Goal: Task Accomplishment & Management: Use online tool/utility

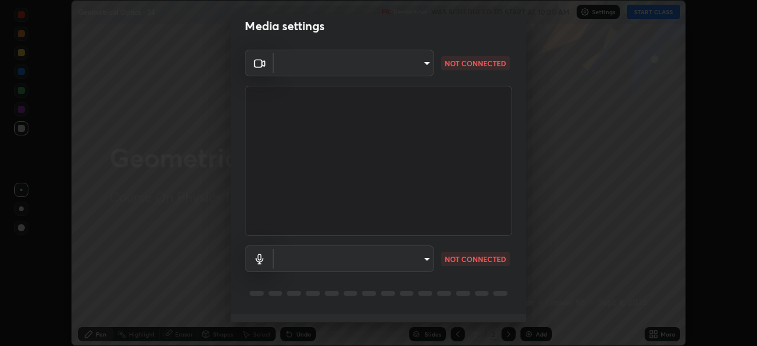
scroll to position [19, 0]
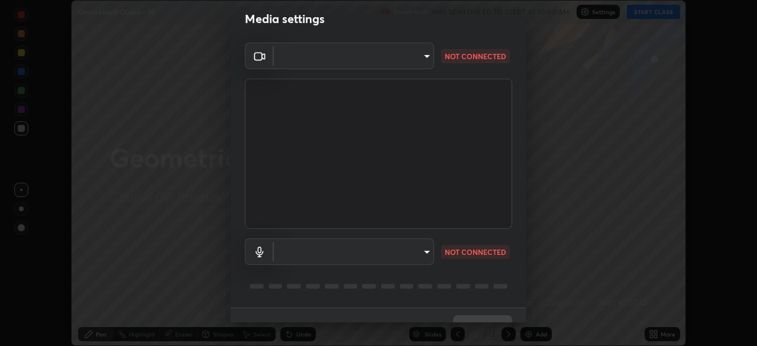
type input "ab575cb34c87f85e5516d662d1ce61e9bdcdf9427f029c366d32db6494063bf2"
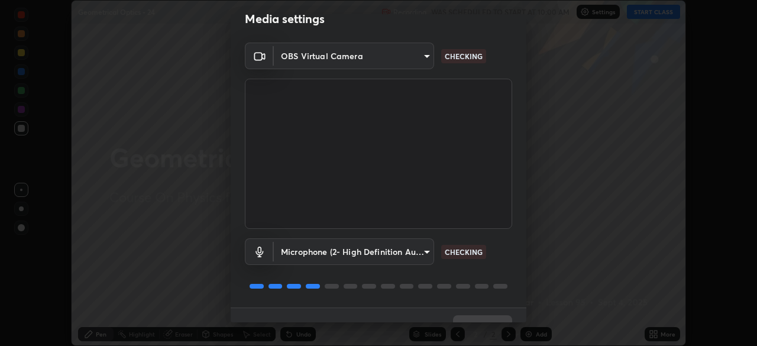
click at [419, 253] on body "Erase all Geometrical Optics - 24 Recording WAS SCHEDULED TO START AT 10:00 AM …" at bounding box center [378, 173] width 757 height 346
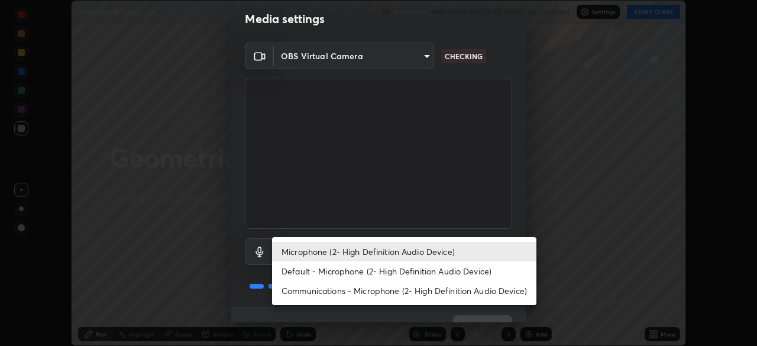
click at [419, 273] on li "Default - Microphone (2- High Definition Audio Device)" at bounding box center [404, 271] width 264 height 20
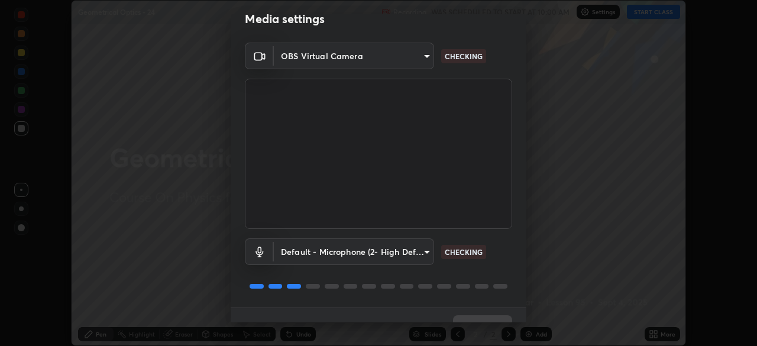
click at [417, 248] on body "Erase all Geometrical Optics - 24 Recording WAS SCHEDULED TO START AT 10:00 AM …" at bounding box center [378, 173] width 757 height 346
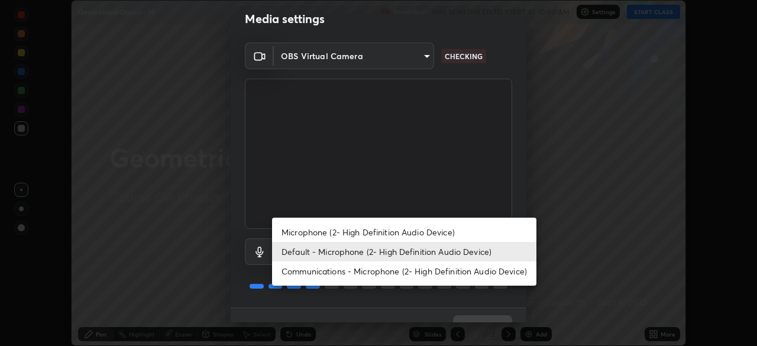
click at [415, 229] on li "Microphone (2- High Definition Audio Device)" at bounding box center [404, 232] width 264 height 20
type input "ed763d68ec3e2e3c9c4a715b2cda8bbe32e246cc1b8ba6137e6a4bc4c77b2f2c"
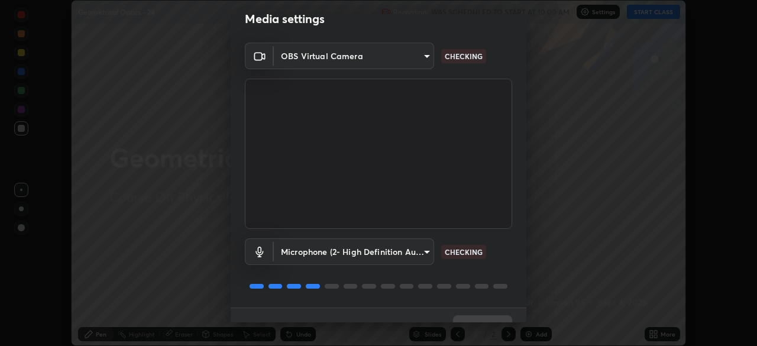
scroll to position [42, 0]
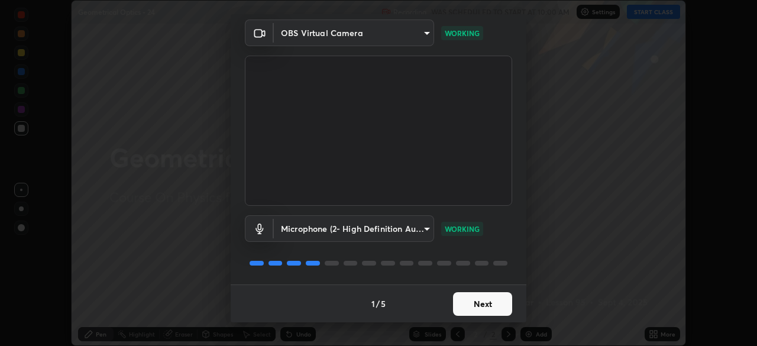
click at [482, 306] on button "Next" at bounding box center [482, 304] width 59 height 24
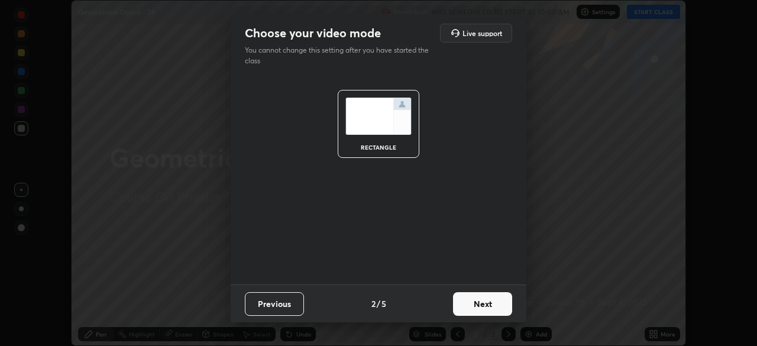
click at [488, 307] on button "Next" at bounding box center [482, 304] width 59 height 24
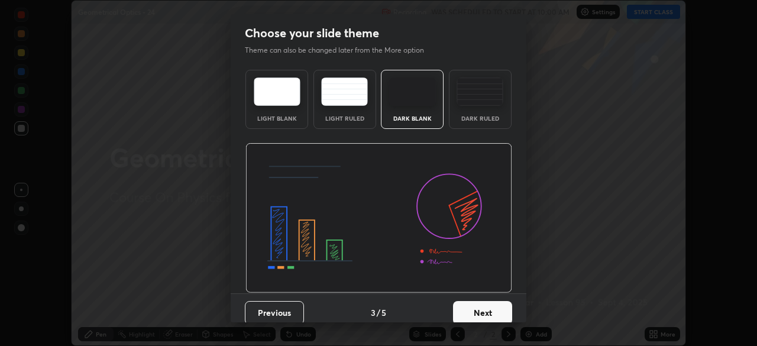
click at [487, 312] on button "Next" at bounding box center [482, 313] width 59 height 24
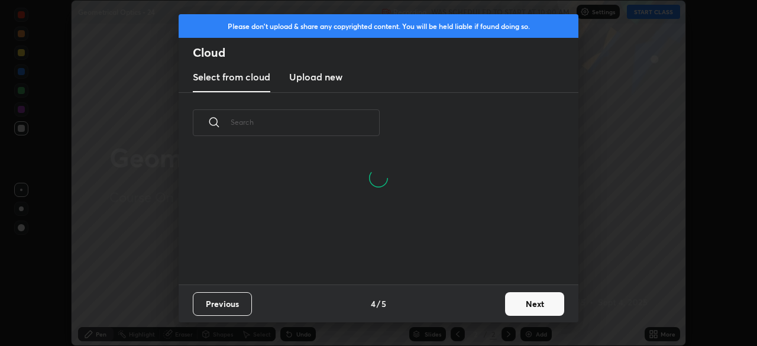
click at [545, 303] on button "Next" at bounding box center [534, 304] width 59 height 24
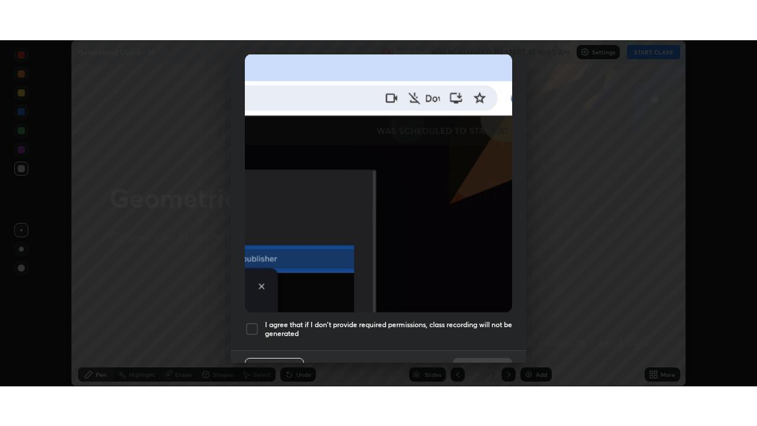
scroll to position [283, 0]
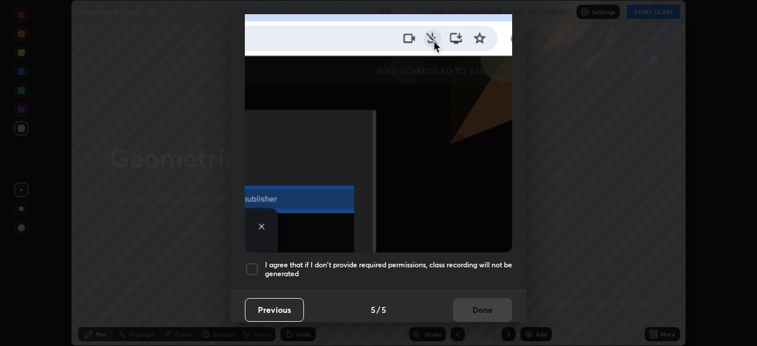
click at [477, 264] on h5 "I agree that if I don't provide required permissions, class recording will not …" at bounding box center [388, 269] width 247 height 18
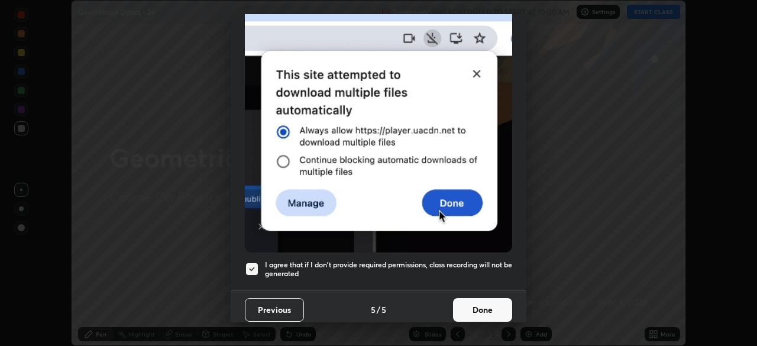
click at [481, 302] on button "Done" at bounding box center [482, 310] width 59 height 24
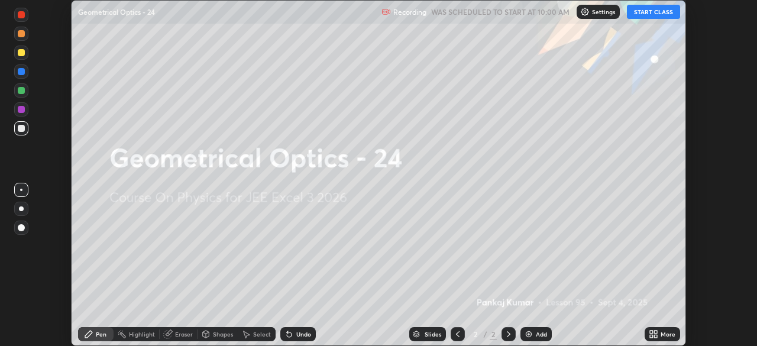
click at [647, 12] on button "START CLASS" at bounding box center [653, 12] width 53 height 14
click at [655, 332] on icon at bounding box center [655, 332] width 3 height 3
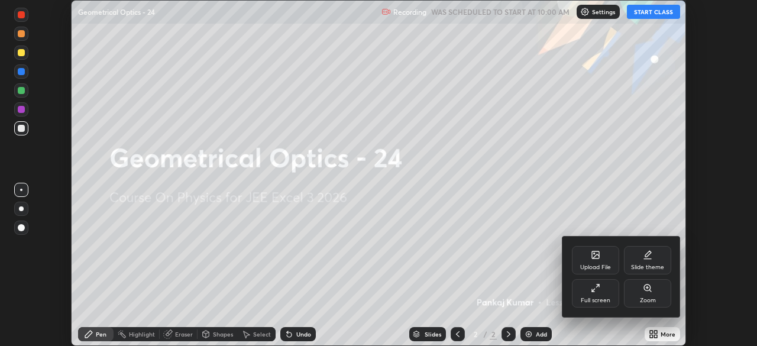
click at [589, 291] on div "Full screen" at bounding box center [595, 293] width 47 height 28
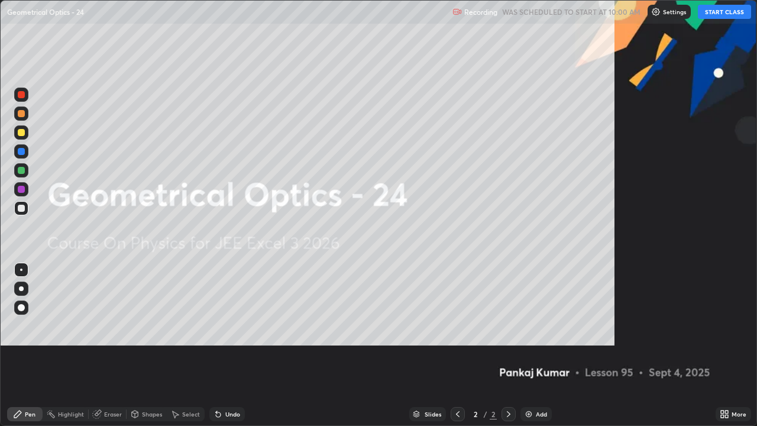
scroll to position [426, 757]
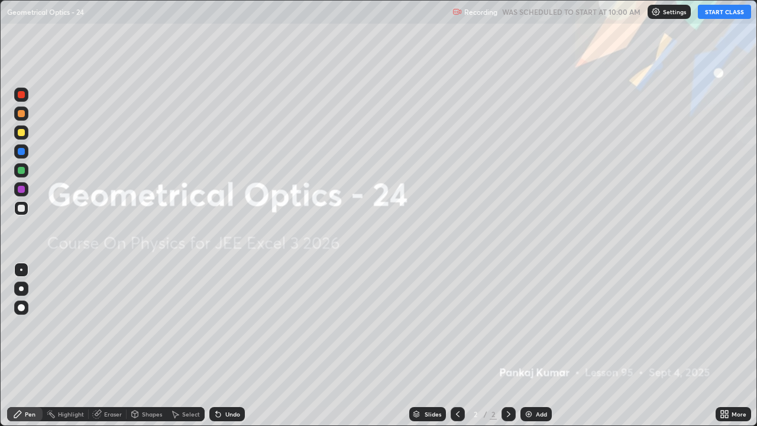
click at [541, 345] on div "Add" at bounding box center [535, 414] width 31 height 14
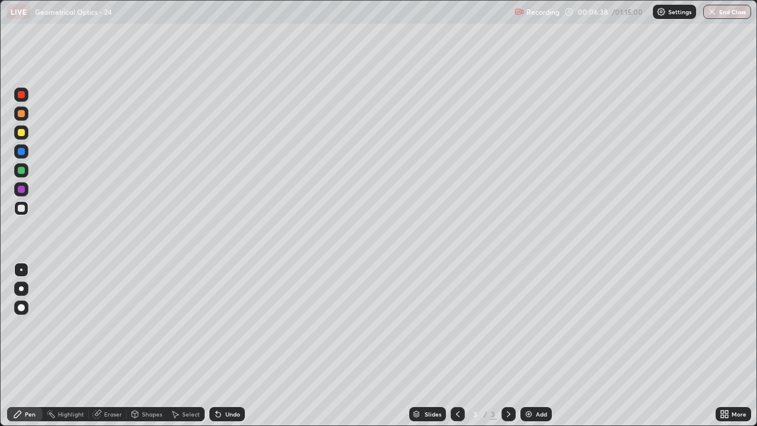
click at [539, 345] on div "Add" at bounding box center [541, 414] width 11 height 6
click at [536, 345] on div "Add" at bounding box center [541, 414] width 11 height 6
click at [157, 345] on div "Shapes" at bounding box center [152, 414] width 20 height 6
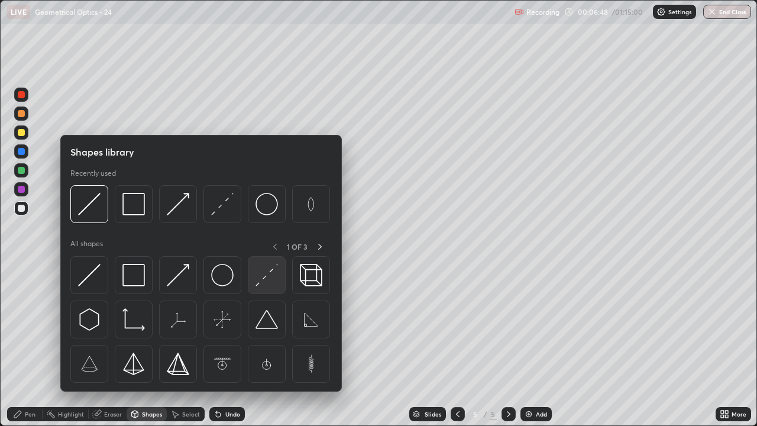
click at [271, 285] on img at bounding box center [266, 275] width 22 height 22
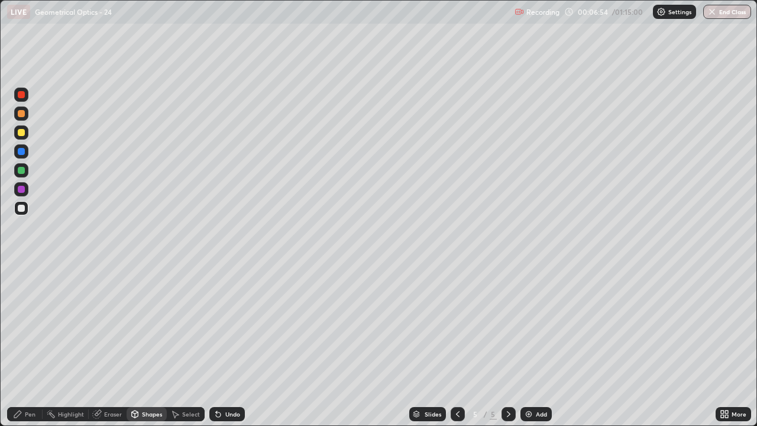
click at [149, 345] on div "Shapes" at bounding box center [147, 414] width 40 height 14
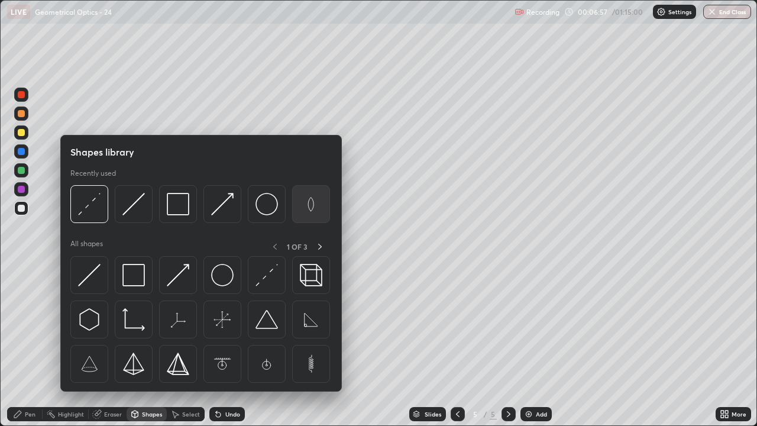
click at [314, 209] on img at bounding box center [311, 204] width 22 height 22
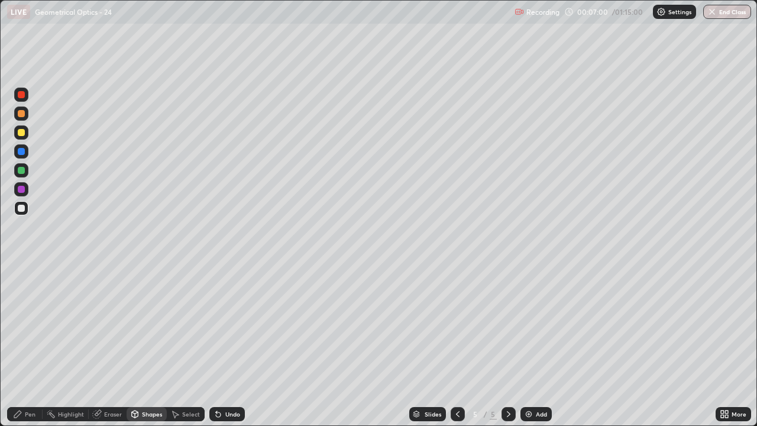
click at [237, 345] on div "Undo" at bounding box center [232, 414] width 15 height 6
click at [234, 345] on div "Undo" at bounding box center [232, 414] width 15 height 6
click at [104, 345] on div "Eraser" at bounding box center [113, 414] width 18 height 6
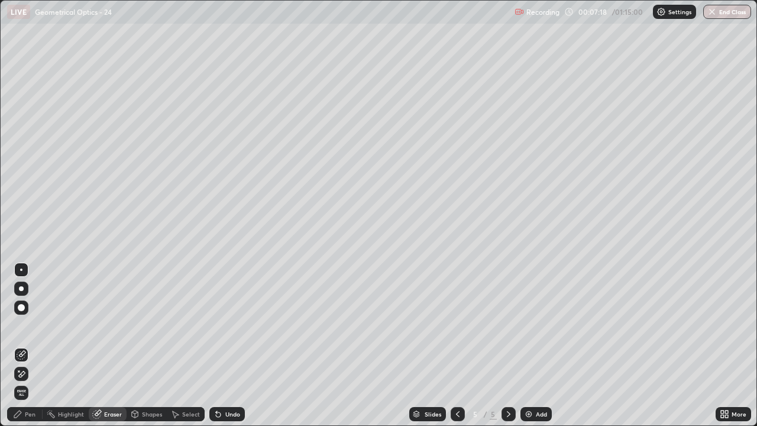
click at [25, 345] on div at bounding box center [21, 373] width 14 height 19
click at [147, 345] on div "Shapes" at bounding box center [152, 414] width 20 height 6
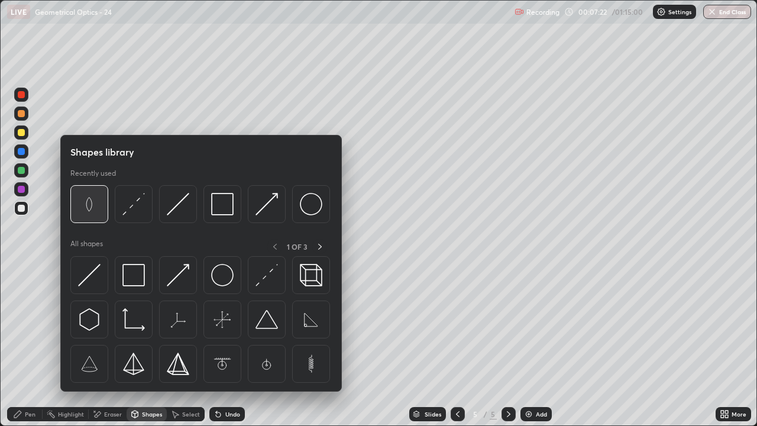
click at [100, 213] on img at bounding box center [89, 204] width 22 height 22
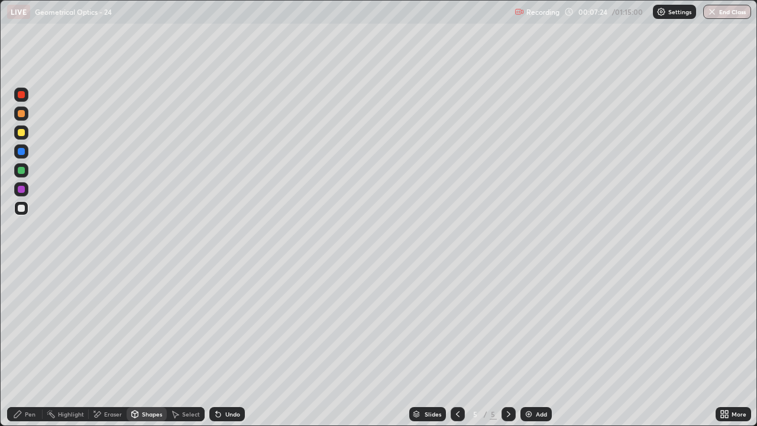
click at [232, 345] on div "Undo" at bounding box center [232, 414] width 15 height 6
click at [239, 345] on div "Undo" at bounding box center [226, 414] width 35 height 14
click at [238, 345] on div "Undo" at bounding box center [226, 414] width 35 height 14
click at [239, 345] on div "Undo" at bounding box center [226, 414] width 35 height 14
click at [154, 345] on div "Shapes" at bounding box center [152, 414] width 20 height 6
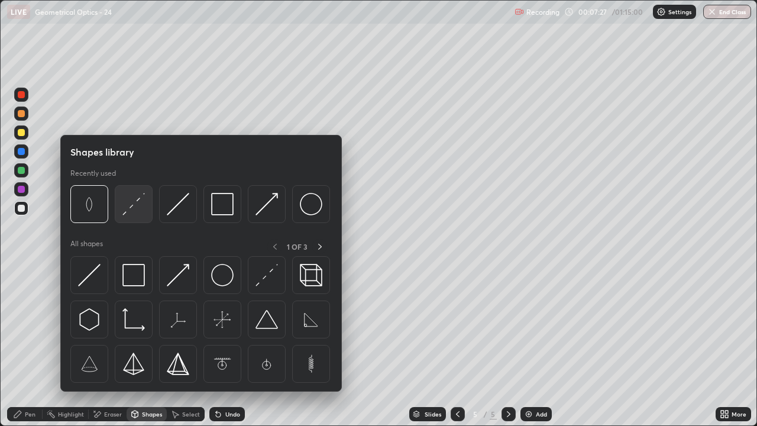
click at [135, 205] on img at bounding box center [133, 204] width 22 height 22
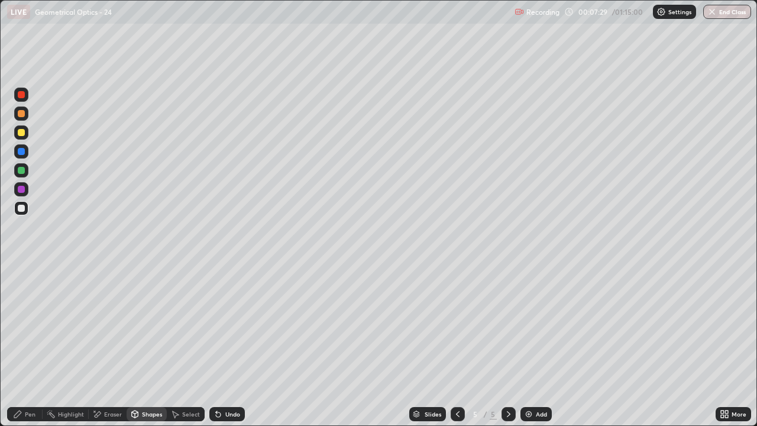
click at [229, 345] on div "Undo" at bounding box center [232, 414] width 15 height 6
click at [147, 345] on div "Shapes" at bounding box center [147, 414] width 40 height 14
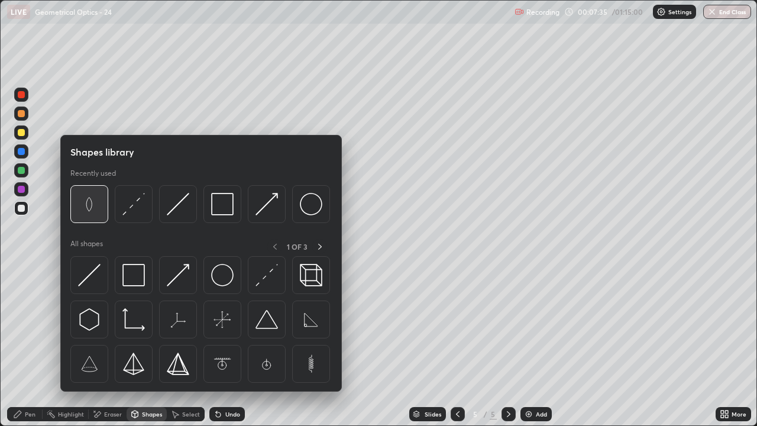
click at [88, 210] on img at bounding box center [89, 204] width 22 height 22
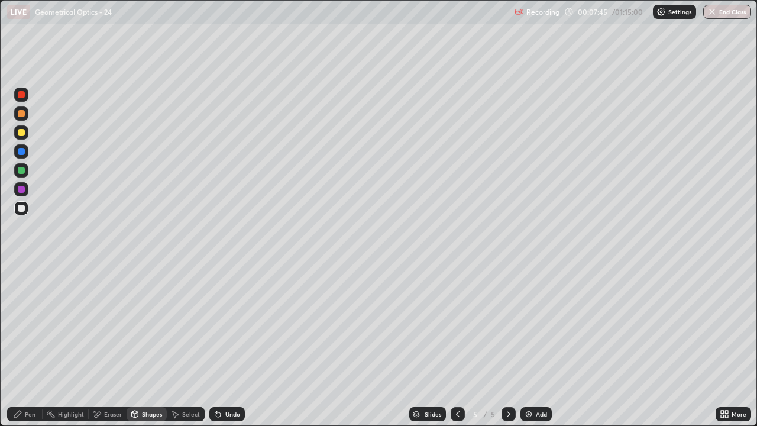
click at [147, 345] on div "Shapes" at bounding box center [147, 414] width 40 height 14
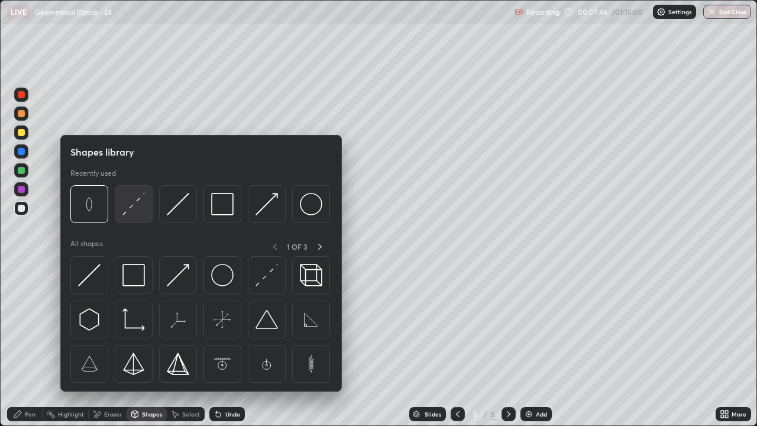
click at [132, 206] on img at bounding box center [133, 204] width 22 height 22
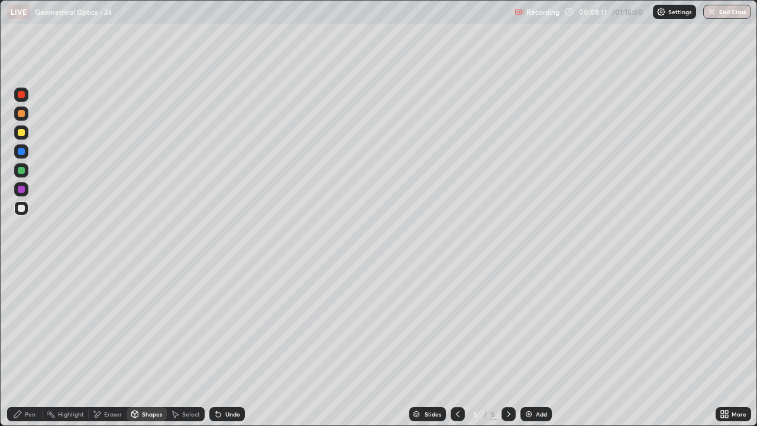
click at [149, 345] on div "Shapes" at bounding box center [147, 414] width 40 height 14
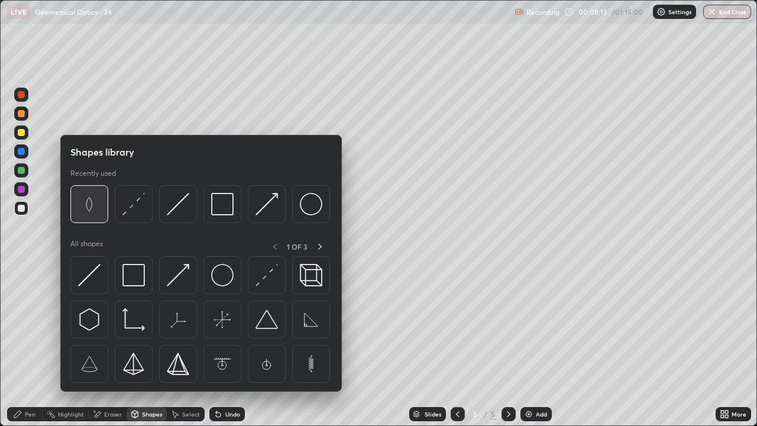
click at [93, 208] on img at bounding box center [89, 204] width 22 height 22
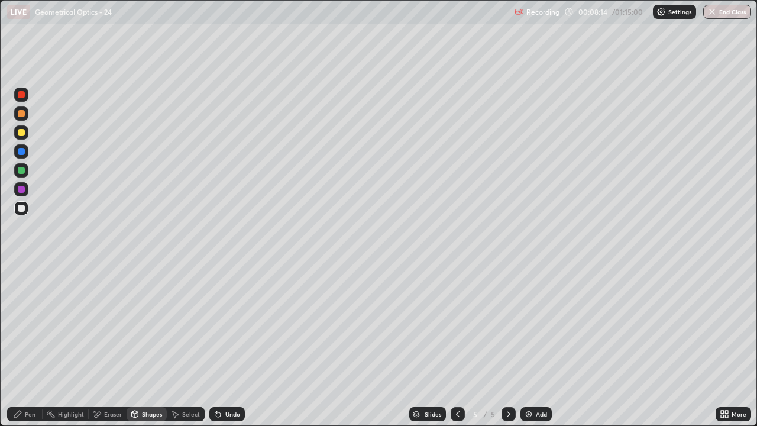
click at [23, 132] on div at bounding box center [21, 132] width 7 height 7
click at [147, 345] on div "Shapes" at bounding box center [152, 414] width 20 height 6
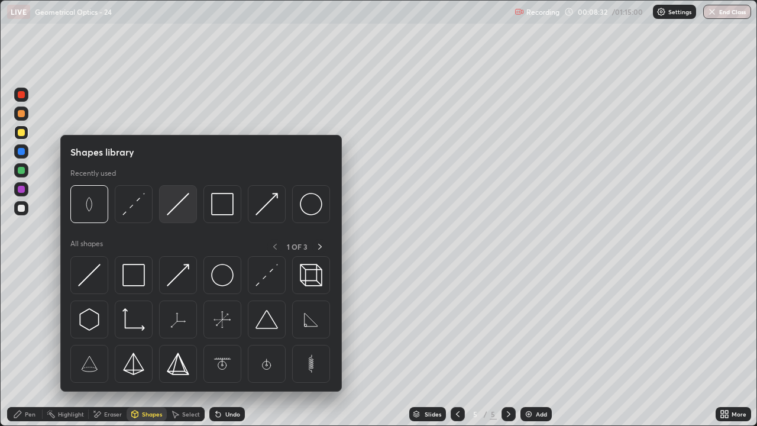
click at [175, 210] on img at bounding box center [178, 204] width 22 height 22
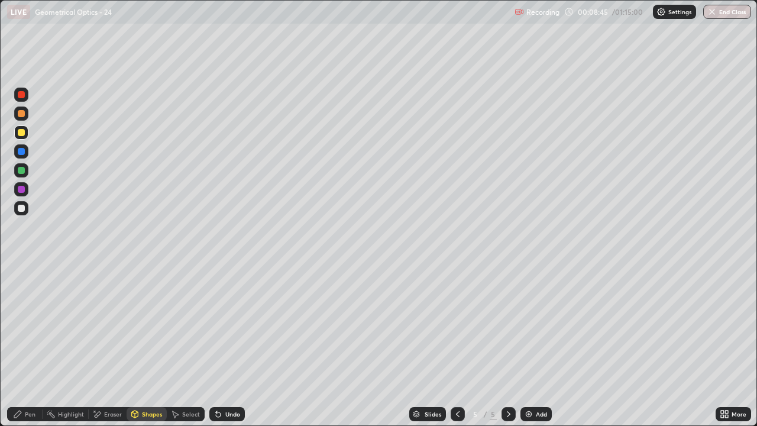
click at [144, 345] on div "Shapes" at bounding box center [147, 414] width 40 height 14
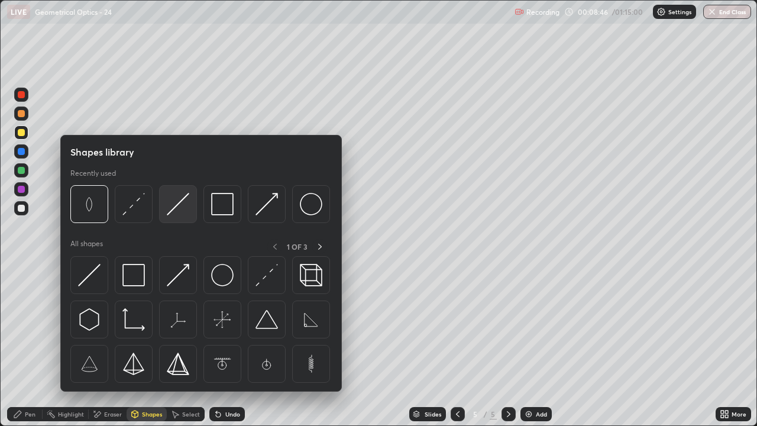
click at [182, 211] on img at bounding box center [178, 204] width 22 height 22
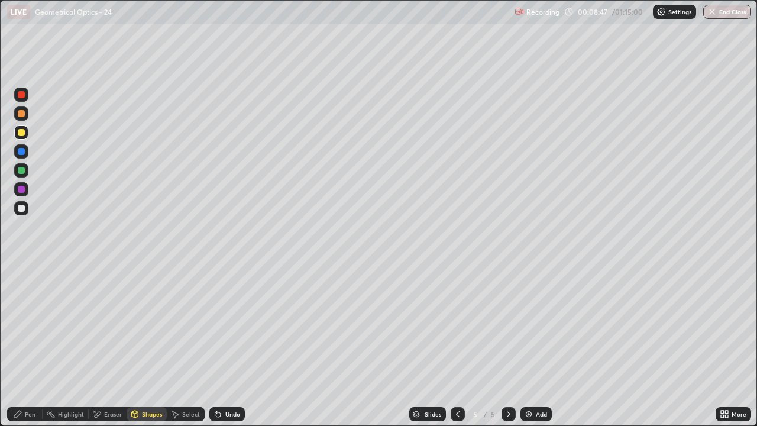
click at [21, 132] on div at bounding box center [21, 132] width 7 height 7
click at [230, 345] on div "Undo" at bounding box center [232, 414] width 15 height 6
click at [142, 345] on div "Shapes" at bounding box center [152, 414] width 20 height 6
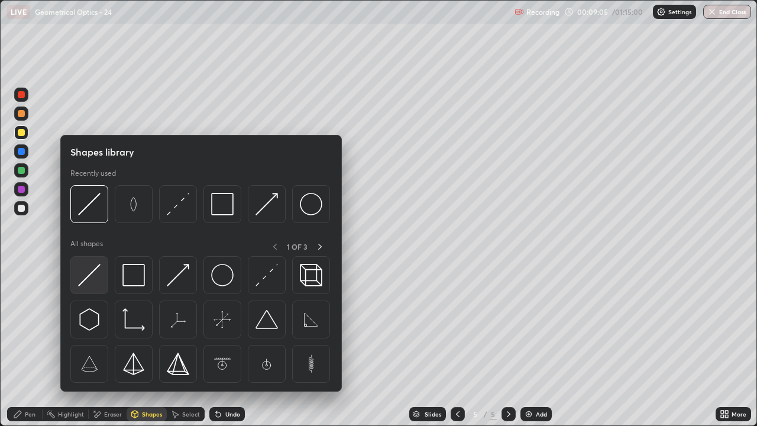
click at [89, 277] on img at bounding box center [89, 275] width 22 height 22
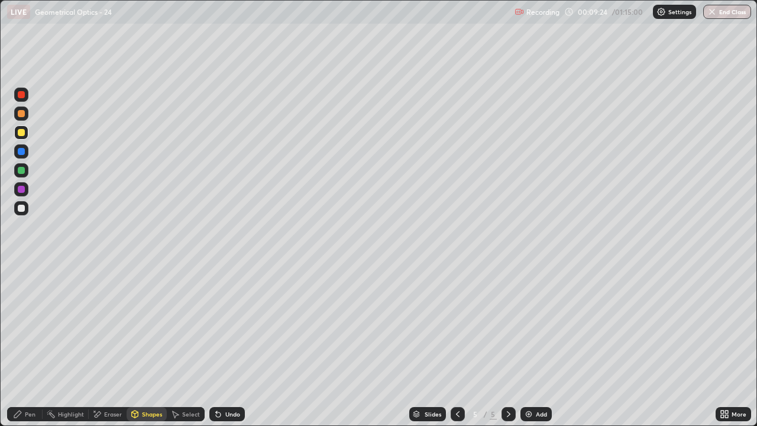
click at [145, 345] on div "Shapes" at bounding box center [152, 414] width 20 height 6
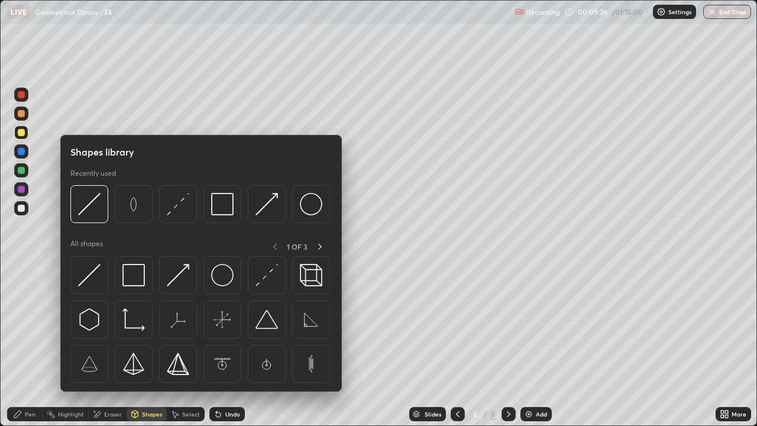
click at [231, 345] on div "Undo" at bounding box center [232, 414] width 15 height 6
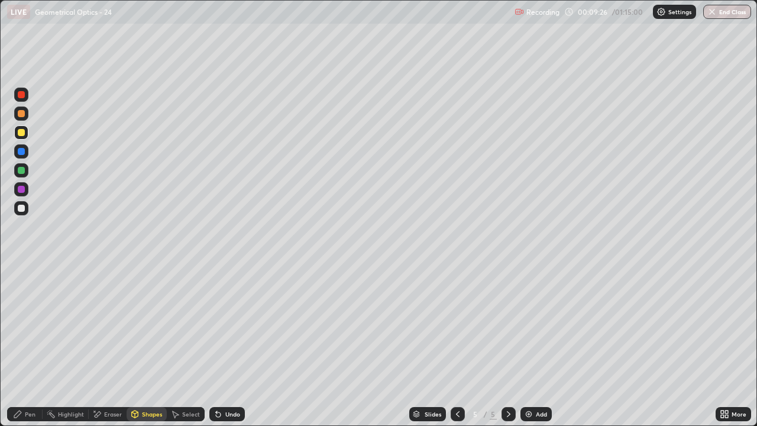
click at [233, 345] on div "Undo" at bounding box center [232, 414] width 15 height 6
click at [232, 345] on div "Undo" at bounding box center [232, 414] width 15 height 6
click at [225, 345] on div "Undo" at bounding box center [232, 414] width 15 height 6
click at [144, 345] on div "Shapes" at bounding box center [152, 414] width 20 height 6
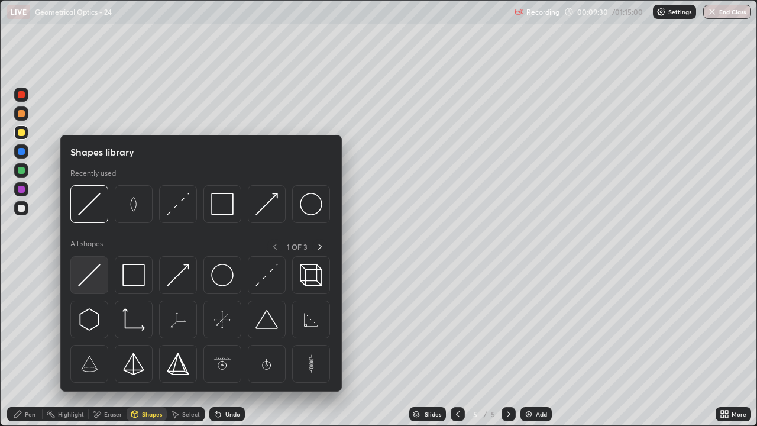
click at [93, 275] on img at bounding box center [89, 275] width 22 height 22
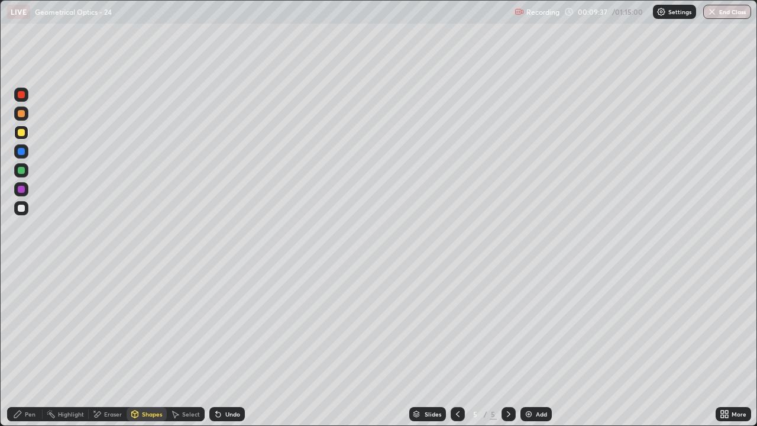
click at [146, 345] on div "Shapes" at bounding box center [152, 414] width 20 height 6
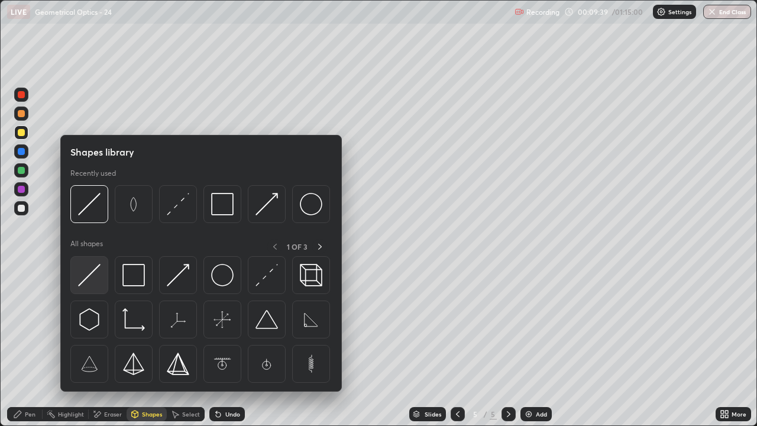
click at [92, 271] on img at bounding box center [89, 275] width 22 height 22
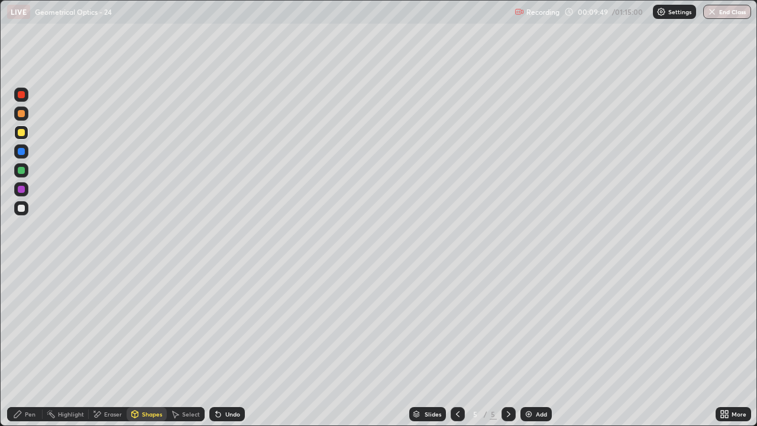
click at [150, 345] on div "Shapes" at bounding box center [147, 414] width 40 height 14
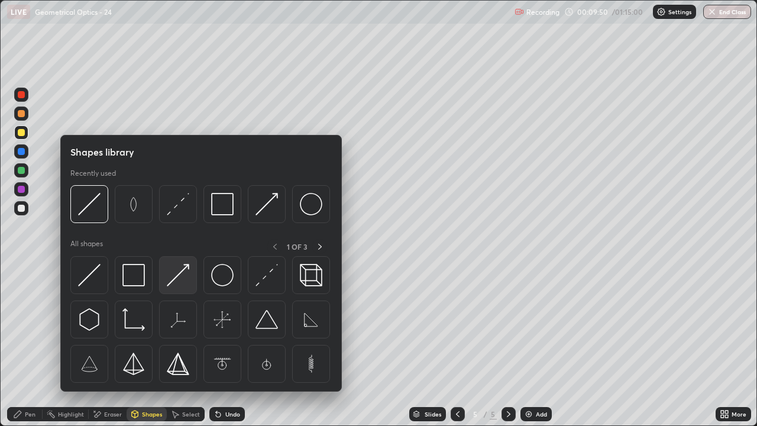
click at [179, 277] on img at bounding box center [178, 275] width 22 height 22
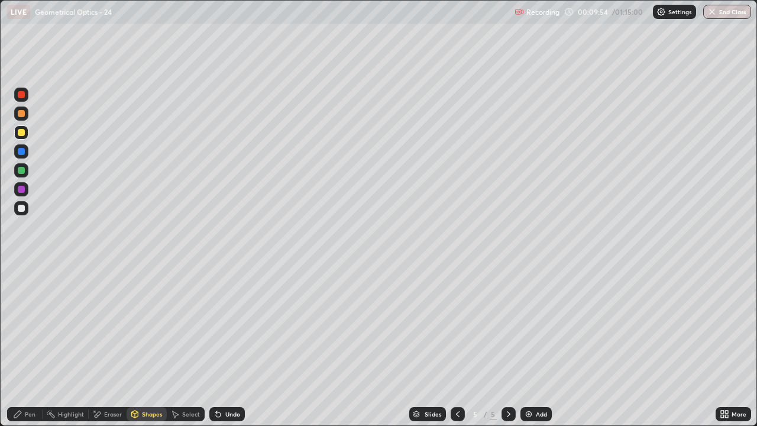
click at [144, 345] on div "Shapes" at bounding box center [147, 414] width 40 height 14
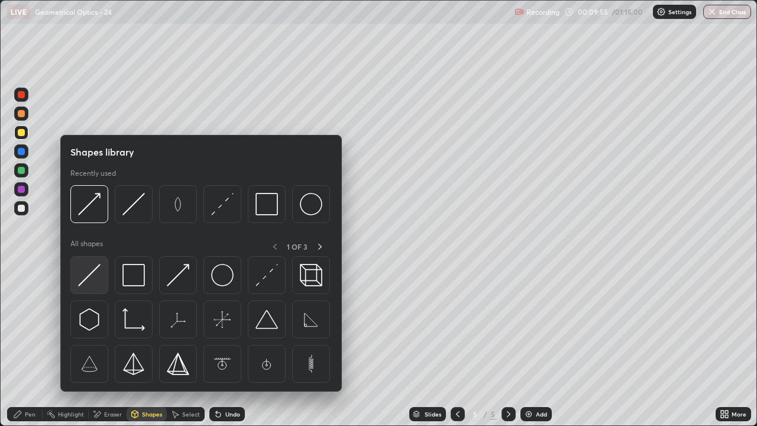
click at [90, 274] on img at bounding box center [89, 275] width 22 height 22
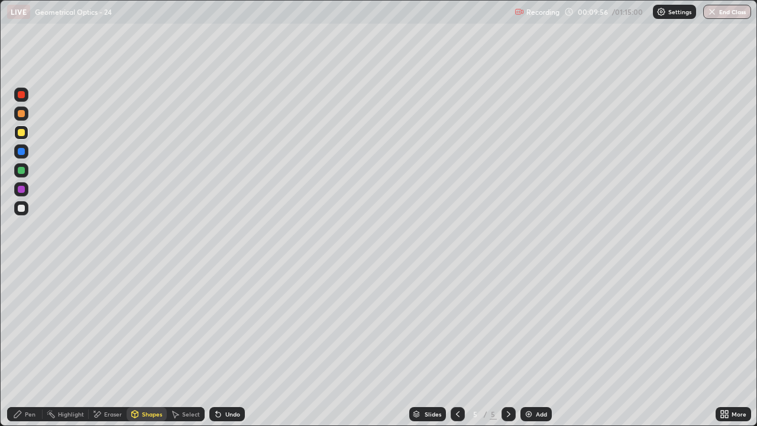
click at [21, 188] on div at bounding box center [21, 189] width 7 height 7
click at [150, 345] on div "Shapes" at bounding box center [152, 414] width 20 height 6
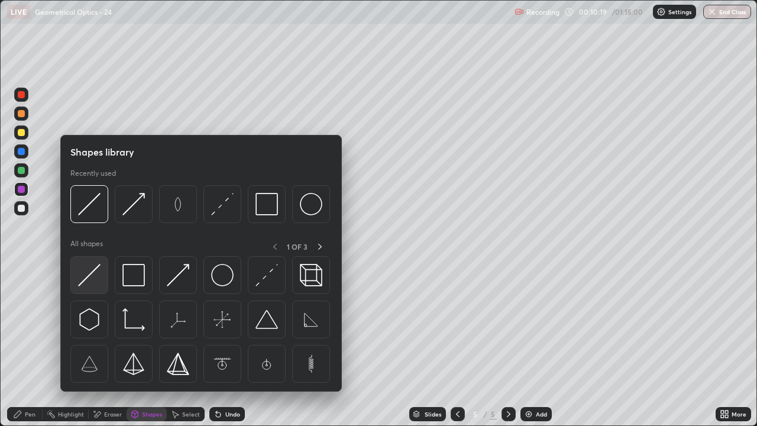
click at [88, 274] on img at bounding box center [89, 275] width 22 height 22
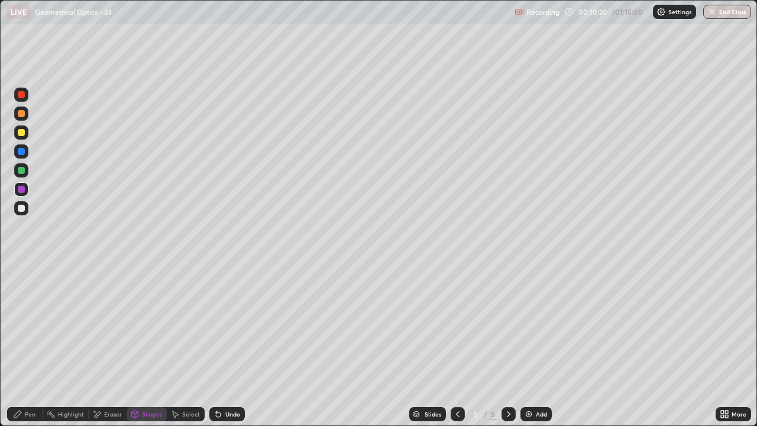
click at [22, 133] on div at bounding box center [21, 132] width 7 height 7
click at [152, 345] on div "Shapes" at bounding box center [147, 414] width 40 height 14
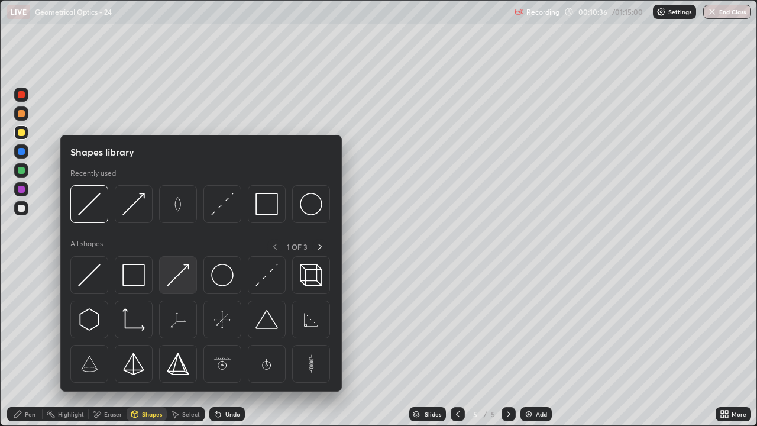
click at [180, 276] on img at bounding box center [178, 275] width 22 height 22
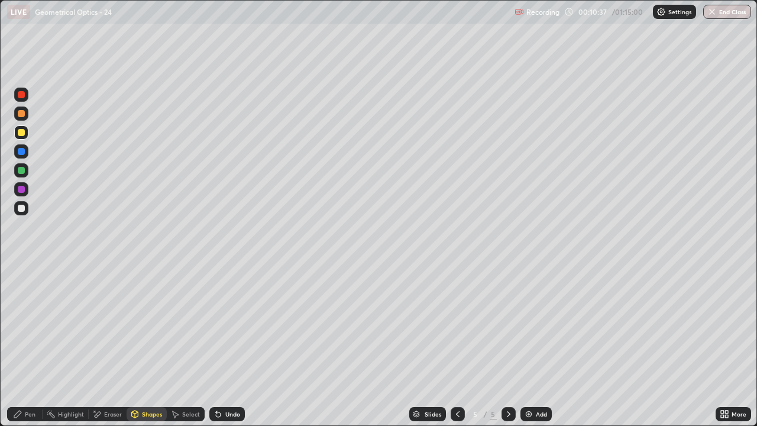
click at [23, 132] on div at bounding box center [21, 132] width 7 height 7
click at [106, 345] on div "Eraser" at bounding box center [113, 414] width 18 height 6
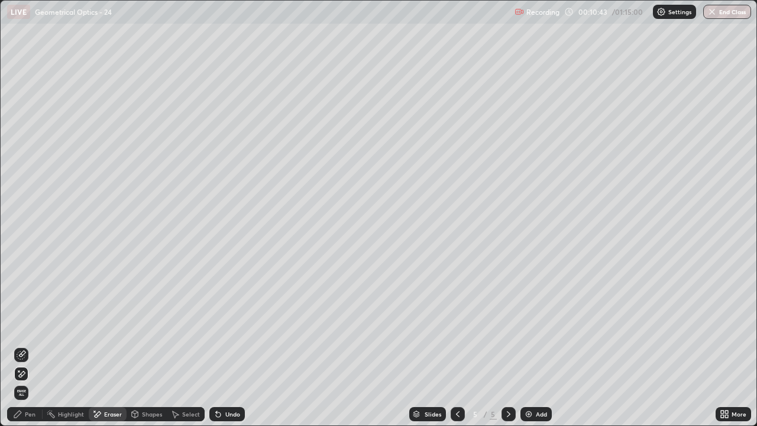
click at [20, 345] on icon at bounding box center [21, 354] width 9 height 9
click at [25, 345] on div "Pen" at bounding box center [24, 414] width 35 height 14
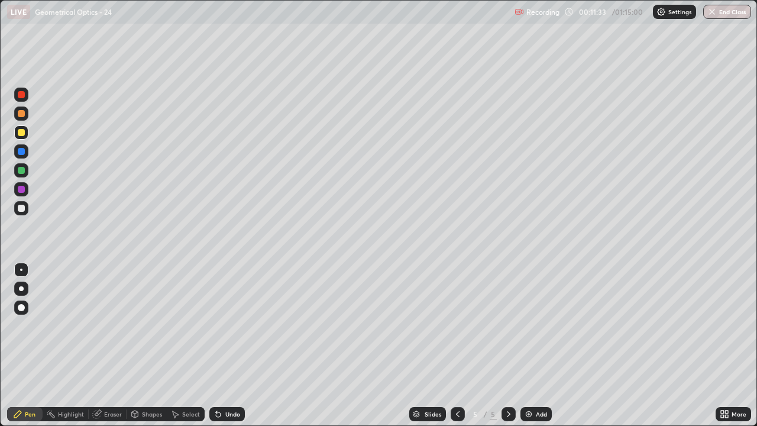
click at [152, 345] on div "Shapes" at bounding box center [152, 414] width 20 height 6
click at [30, 345] on div "Pen" at bounding box center [30, 414] width 11 height 6
click at [142, 345] on div "Shapes" at bounding box center [147, 414] width 40 height 14
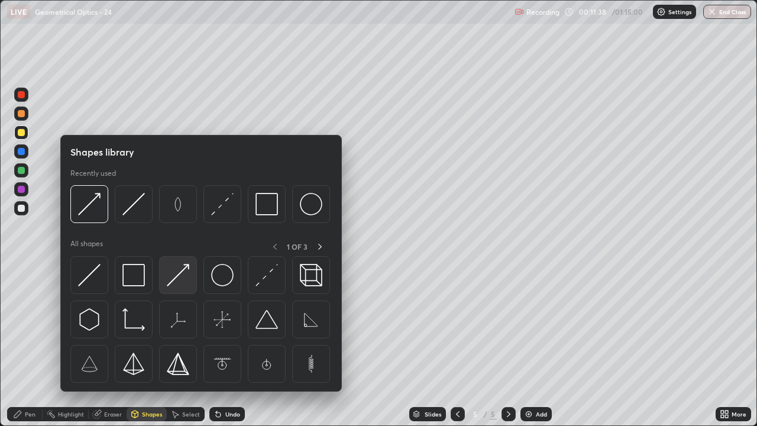
click at [183, 273] on img at bounding box center [178, 275] width 22 height 22
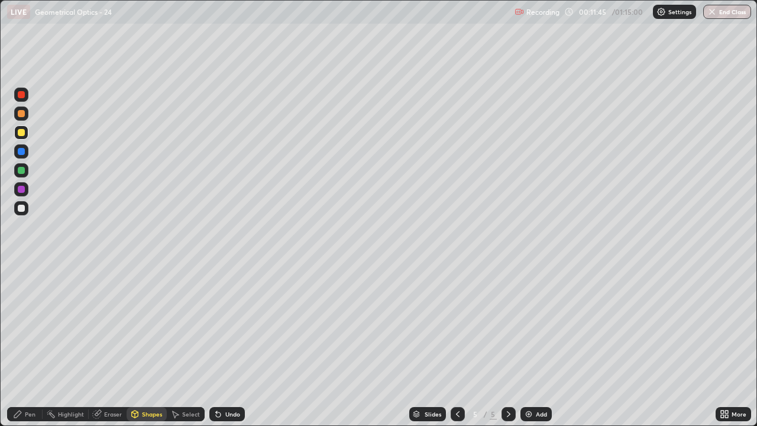
click at [107, 345] on div "Eraser" at bounding box center [113, 414] width 18 height 6
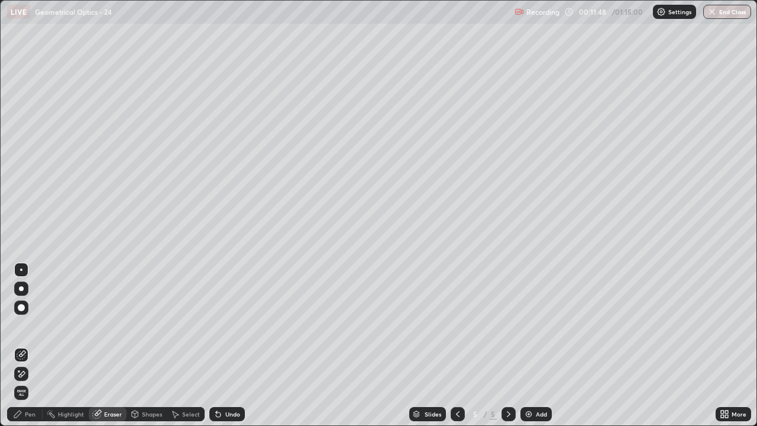
click at [22, 345] on icon at bounding box center [17, 413] width 9 height 9
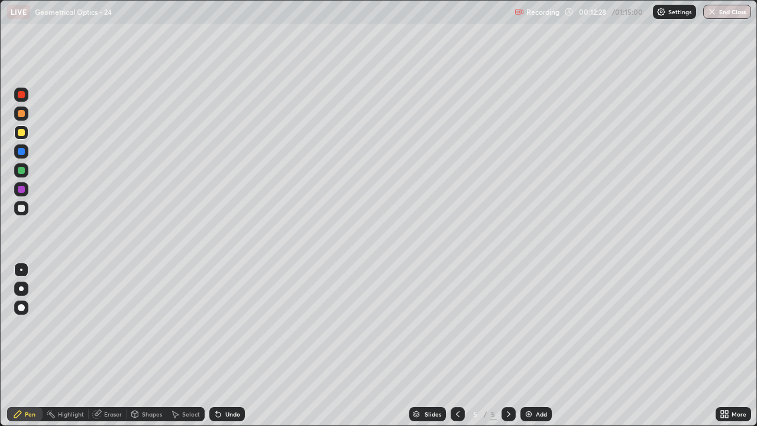
click at [22, 209] on div at bounding box center [21, 208] width 7 height 7
click at [151, 345] on div "Shapes" at bounding box center [152, 414] width 20 height 6
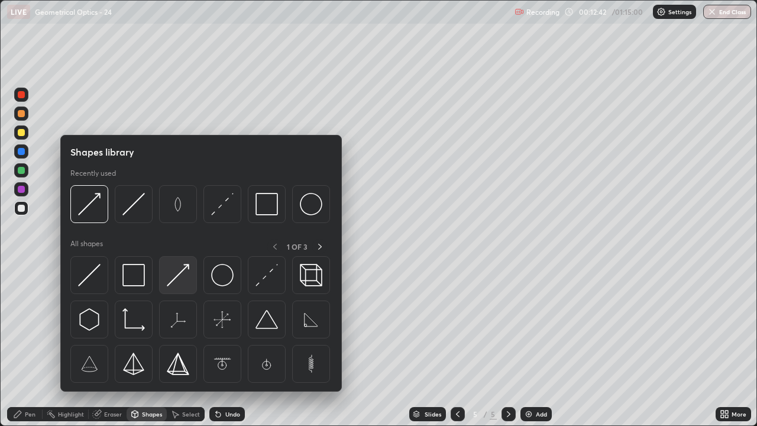
click at [184, 277] on img at bounding box center [178, 275] width 22 height 22
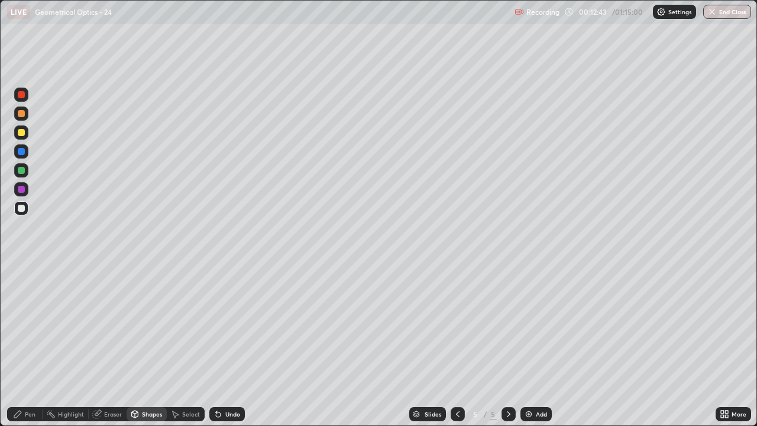
click at [18, 170] on div at bounding box center [21, 170] width 7 height 7
click at [109, 345] on div "Eraser" at bounding box center [113, 414] width 18 height 6
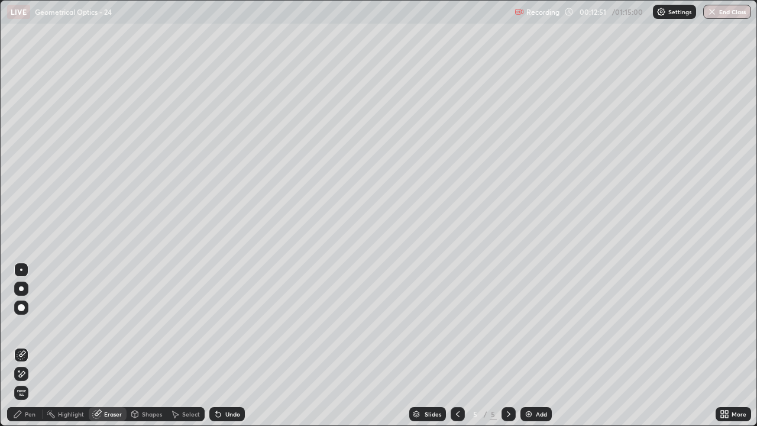
click at [27, 345] on div "Pen" at bounding box center [30, 414] width 11 height 6
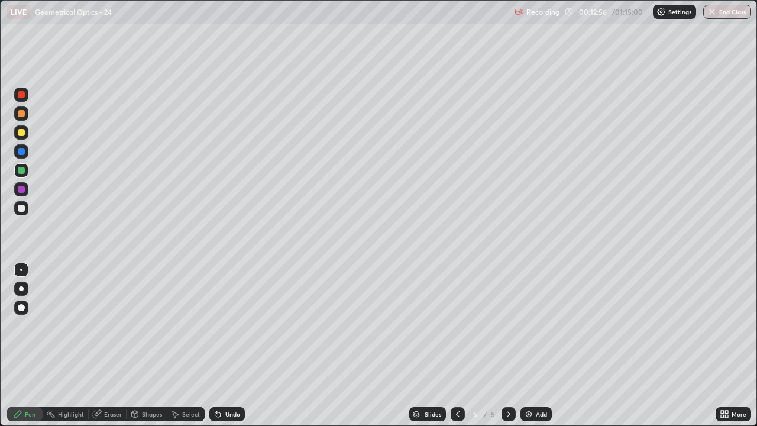
click at [148, 345] on div "Shapes" at bounding box center [152, 414] width 20 height 6
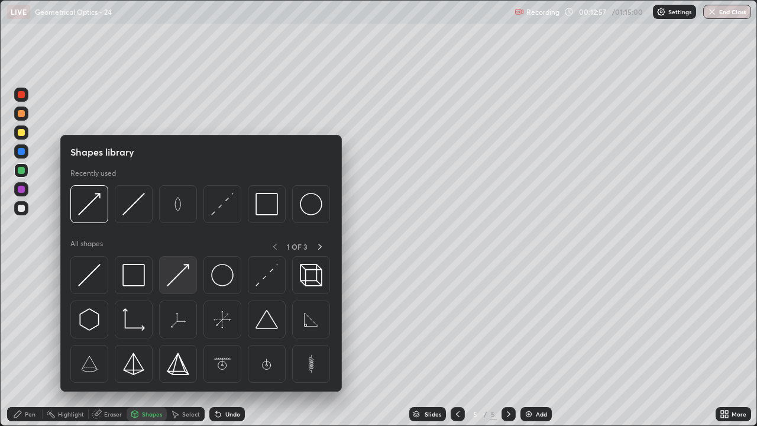
click at [176, 276] on img at bounding box center [178, 275] width 22 height 22
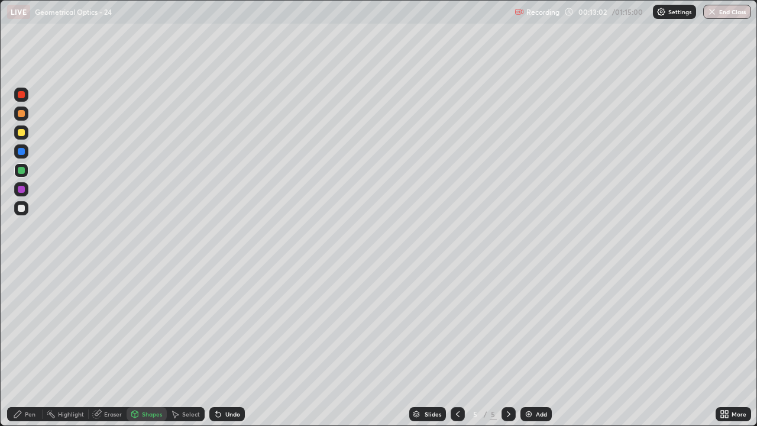
click at [102, 345] on div "Eraser" at bounding box center [108, 414] width 38 height 14
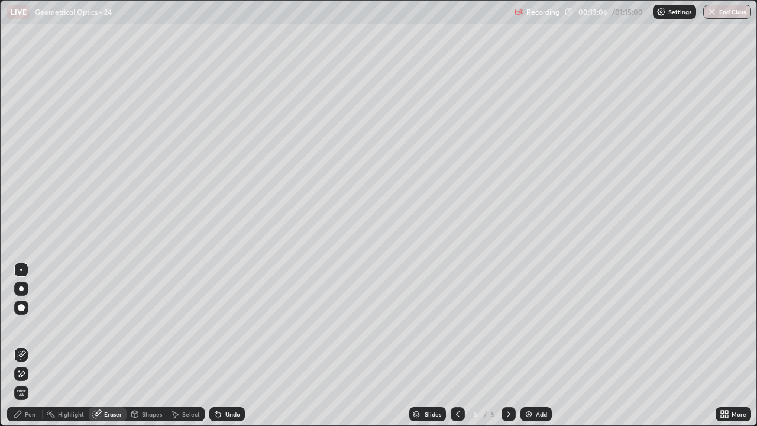
click at [18, 345] on icon at bounding box center [17, 413] width 9 height 9
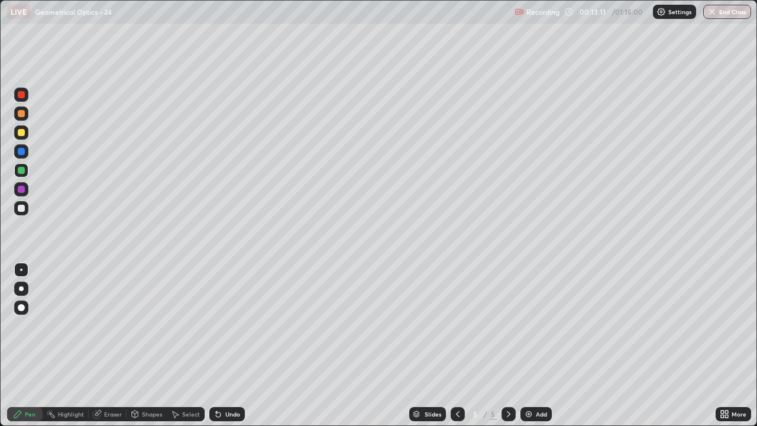
click at [154, 345] on div "Shapes" at bounding box center [152, 414] width 20 height 6
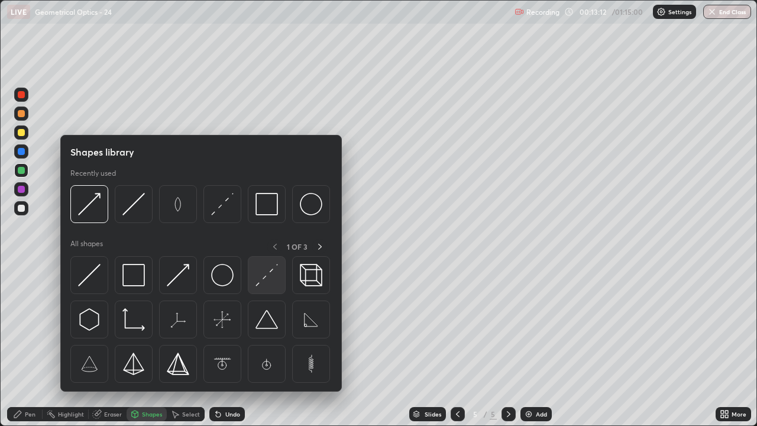
click at [265, 280] on img at bounding box center [266, 275] width 22 height 22
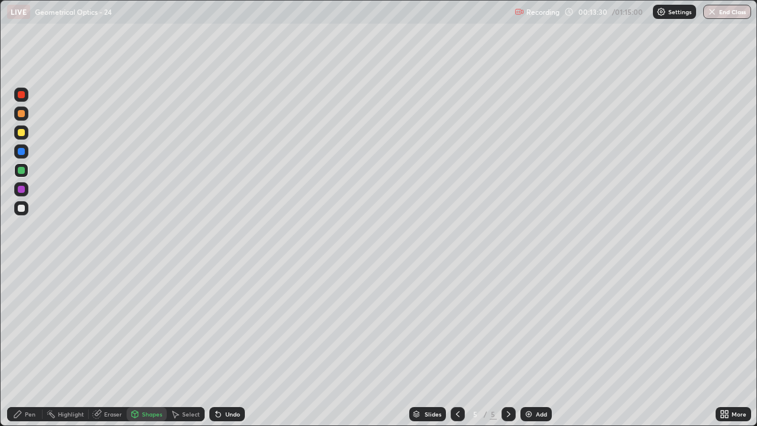
click at [198, 345] on div "Select" at bounding box center [186, 414] width 38 height 14
click at [226, 345] on div "Undo" at bounding box center [232, 414] width 15 height 6
click at [18, 345] on div "Pen" at bounding box center [24, 414] width 35 height 14
click at [458, 345] on icon at bounding box center [457, 413] width 9 height 9
click at [26, 345] on div "Pen" at bounding box center [30, 414] width 11 height 6
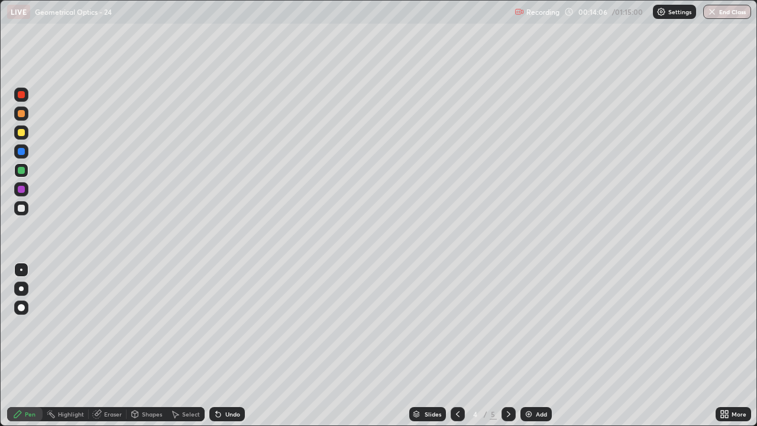
click at [21, 206] on div at bounding box center [21, 208] width 7 height 7
click at [151, 345] on div "Shapes" at bounding box center [147, 414] width 40 height 14
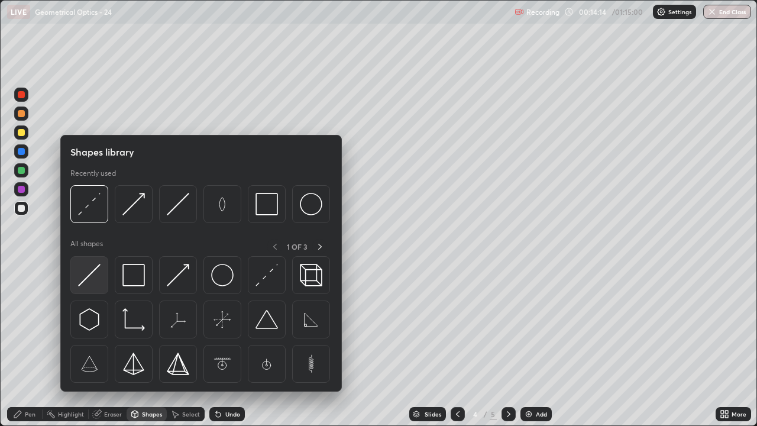
click at [98, 276] on img at bounding box center [89, 275] width 22 height 22
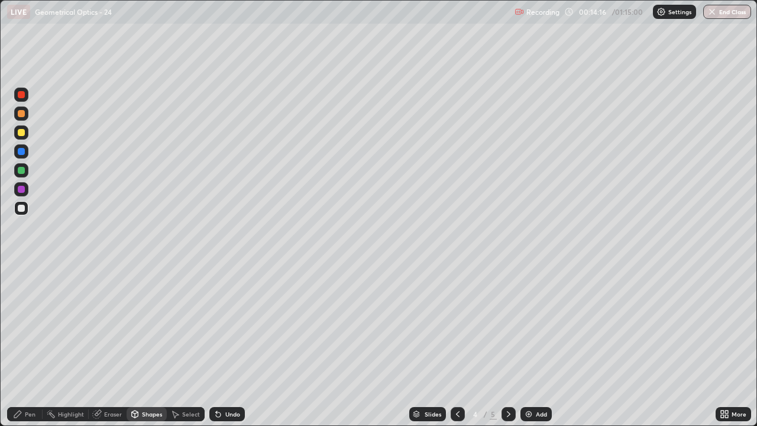
click at [26, 345] on div "Pen" at bounding box center [24, 414] width 35 height 14
click at [25, 345] on div "Pen" at bounding box center [30, 414] width 11 height 6
click at [22, 207] on div at bounding box center [21, 208] width 7 height 7
click at [146, 345] on div "Shapes" at bounding box center [147, 414] width 40 height 14
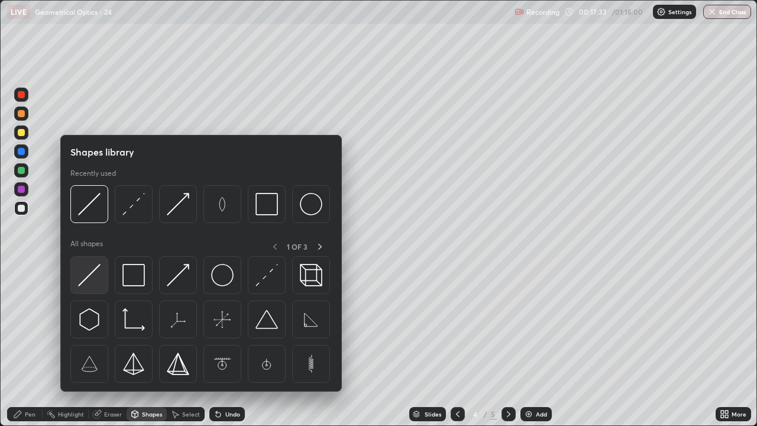
click at [93, 273] on img at bounding box center [89, 275] width 22 height 22
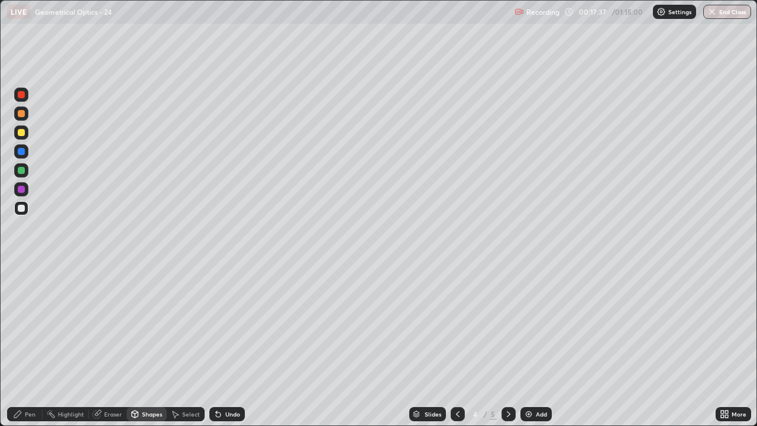
click at [28, 345] on div "Pen" at bounding box center [30, 414] width 11 height 6
click at [230, 345] on div "Undo" at bounding box center [232, 414] width 15 height 6
click at [225, 345] on div "Undo" at bounding box center [232, 414] width 15 height 6
click at [143, 345] on div "Shapes" at bounding box center [152, 414] width 20 height 6
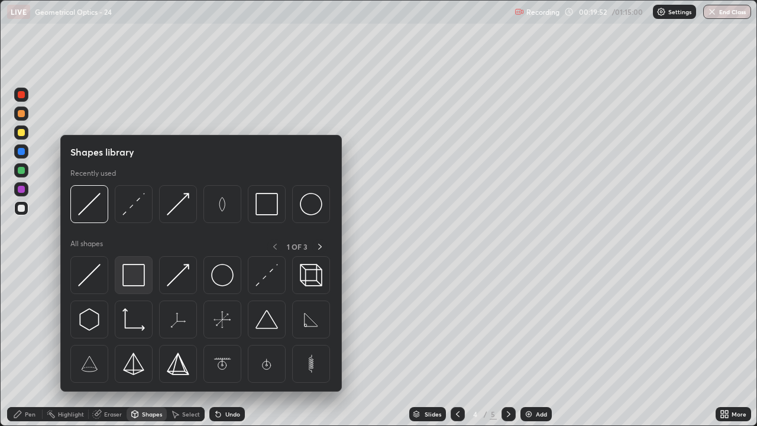
click at [134, 276] on img at bounding box center [133, 275] width 22 height 22
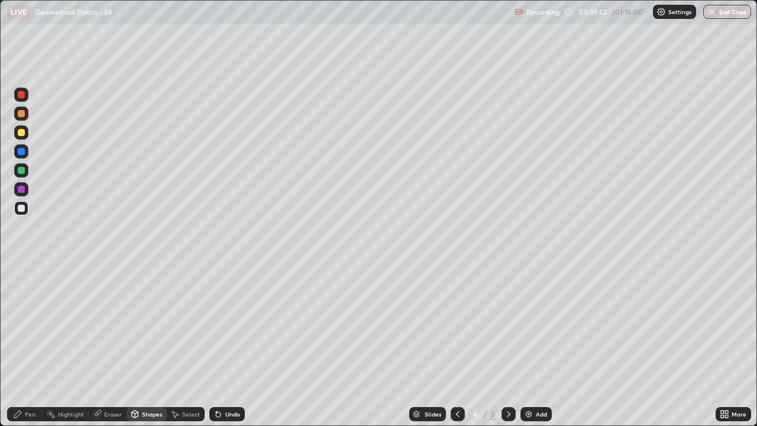
click at [18, 172] on div at bounding box center [21, 170] width 7 height 7
click at [451, 345] on div at bounding box center [458, 414] width 14 height 14
click at [504, 345] on icon at bounding box center [508, 413] width 9 height 9
click at [507, 345] on icon at bounding box center [509, 414] width 4 height 6
click at [234, 345] on div "Undo" at bounding box center [226, 414] width 35 height 14
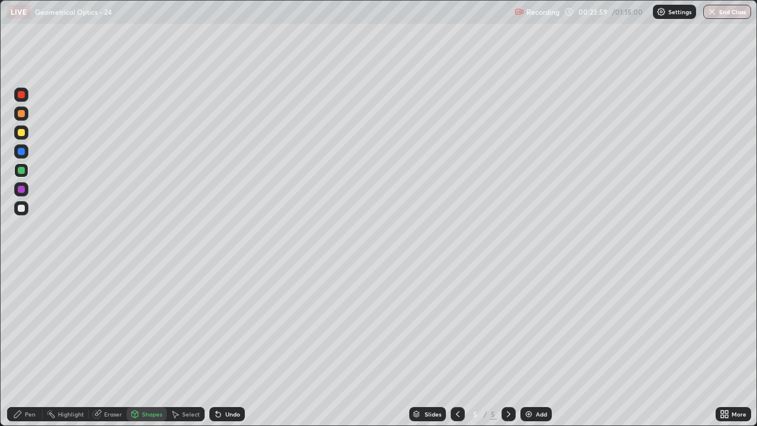
click at [27, 345] on div "Pen" at bounding box center [30, 414] width 11 height 6
click at [538, 345] on div "Add" at bounding box center [541, 414] width 11 height 6
click at [148, 345] on div "Shapes" at bounding box center [152, 414] width 20 height 6
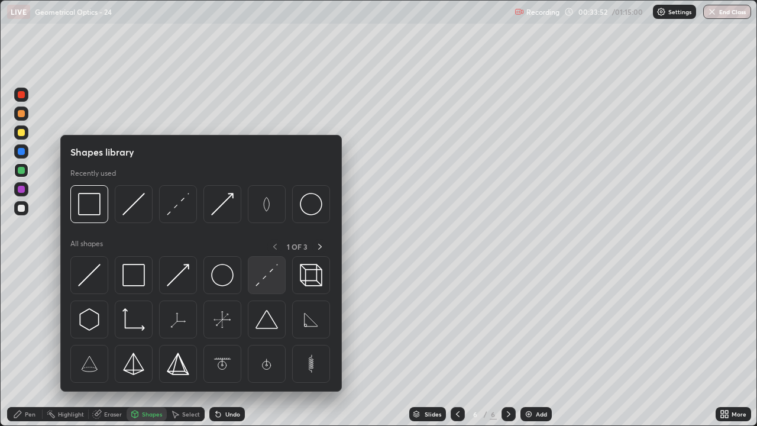
click at [267, 276] on img at bounding box center [266, 275] width 22 height 22
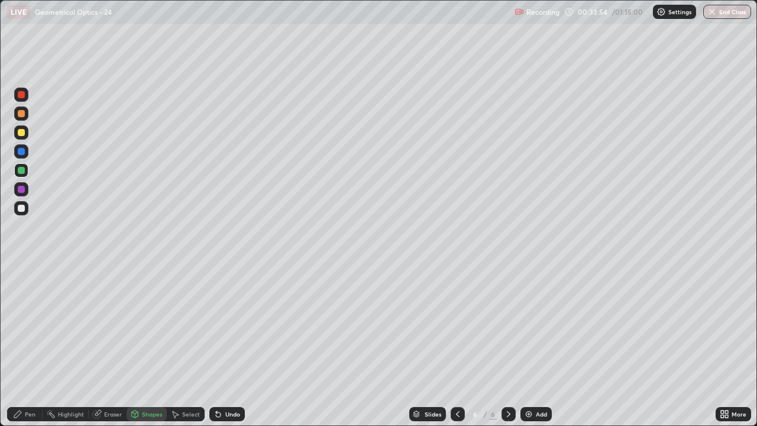
click at [142, 345] on div "Shapes" at bounding box center [152, 414] width 20 height 6
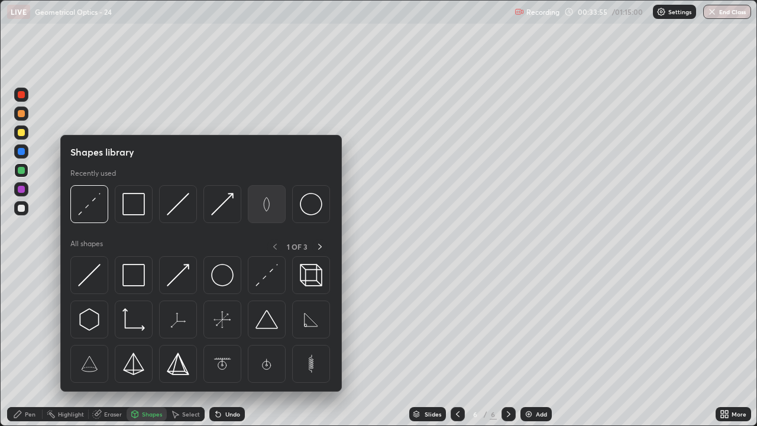
click at [263, 207] on img at bounding box center [266, 204] width 22 height 22
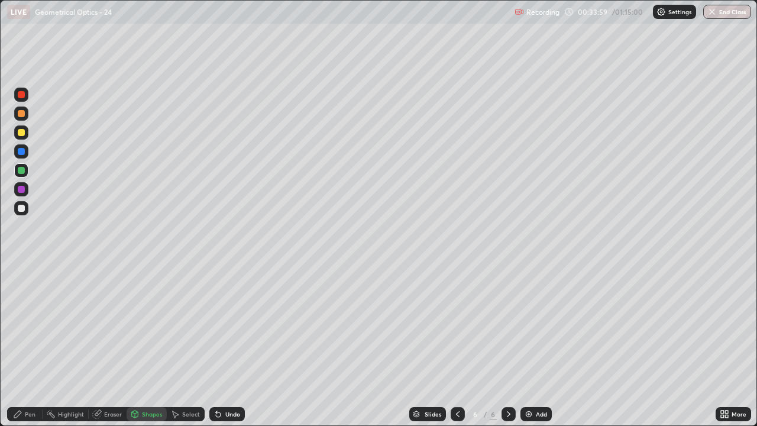
click at [144, 345] on div "Shapes" at bounding box center [152, 414] width 20 height 6
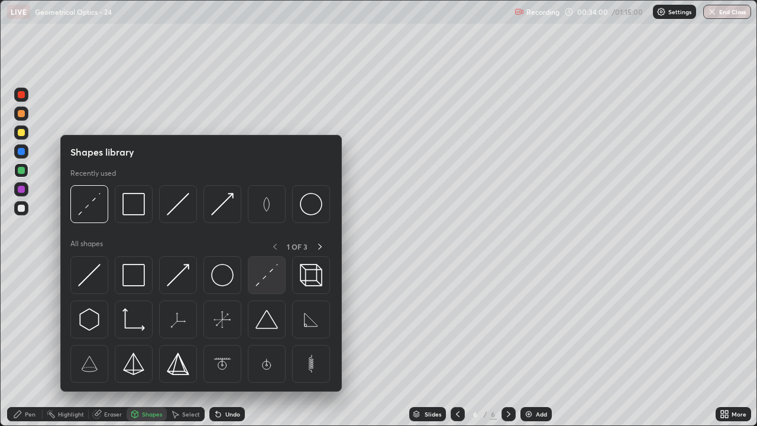
click at [270, 276] on img at bounding box center [266, 275] width 22 height 22
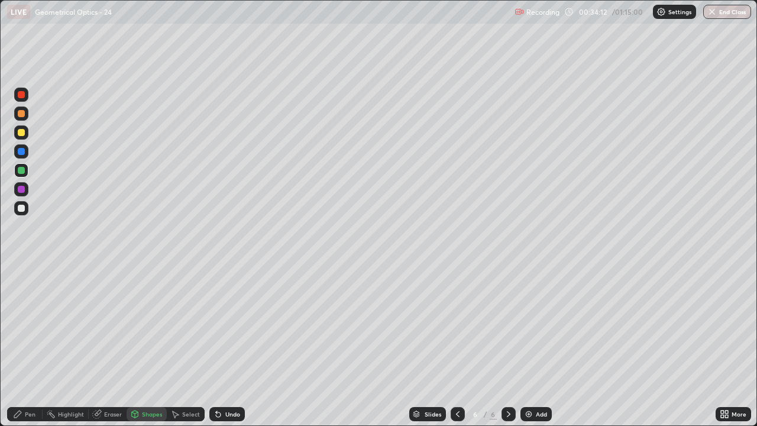
click at [144, 345] on div "Shapes" at bounding box center [152, 414] width 20 height 6
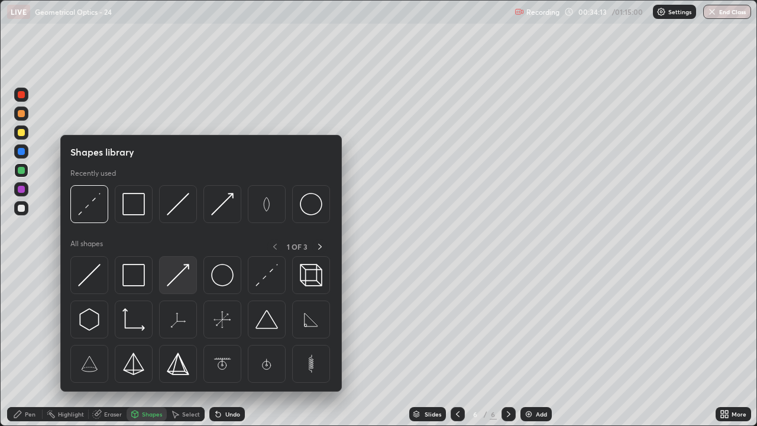
click at [181, 270] on img at bounding box center [178, 275] width 22 height 22
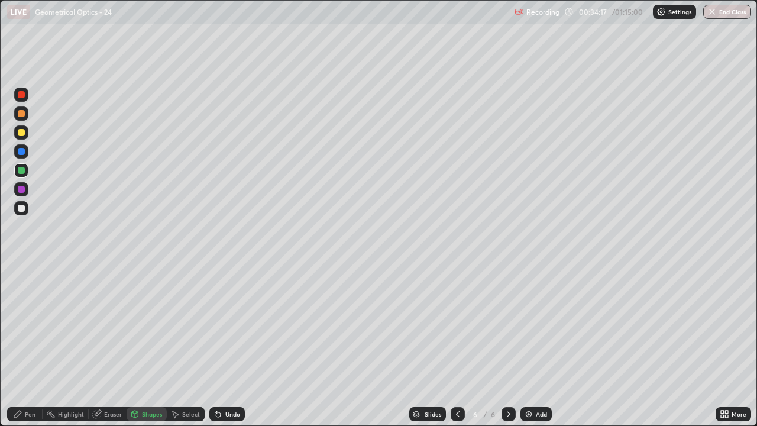
click at [146, 345] on div "Shapes" at bounding box center [152, 414] width 20 height 6
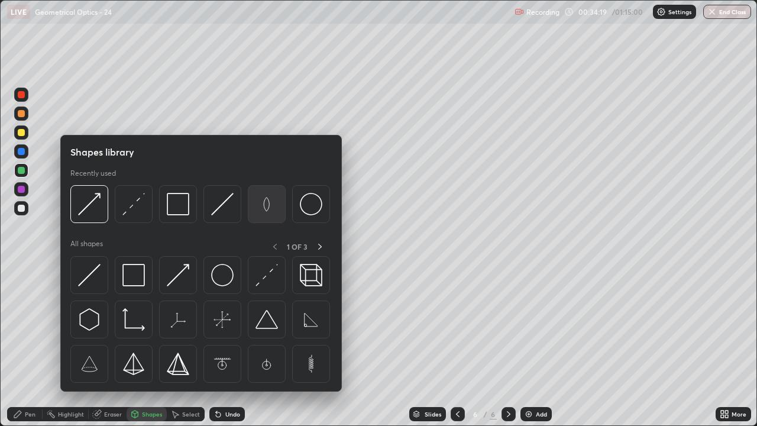
click at [265, 208] on img at bounding box center [266, 204] width 22 height 22
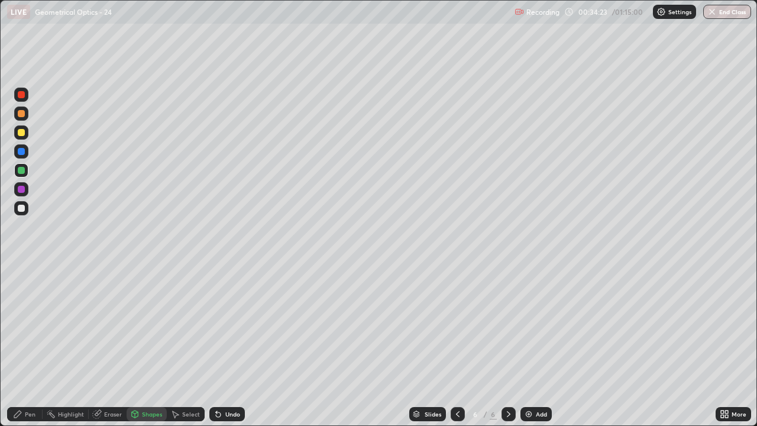
click at [144, 345] on div "Shapes" at bounding box center [152, 414] width 20 height 6
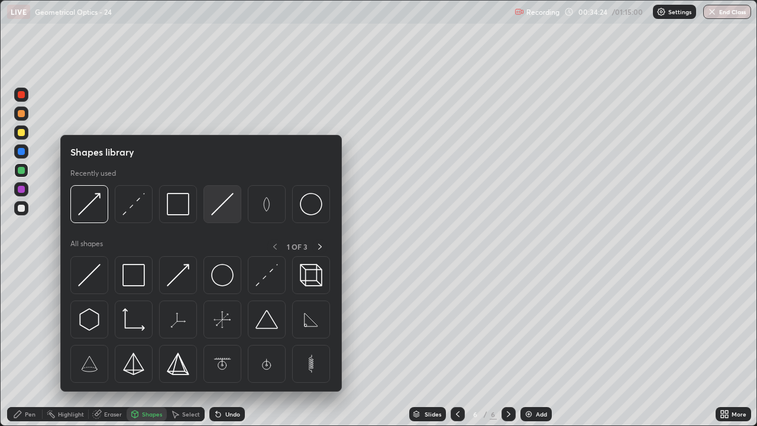
click at [223, 208] on img at bounding box center [222, 204] width 22 height 22
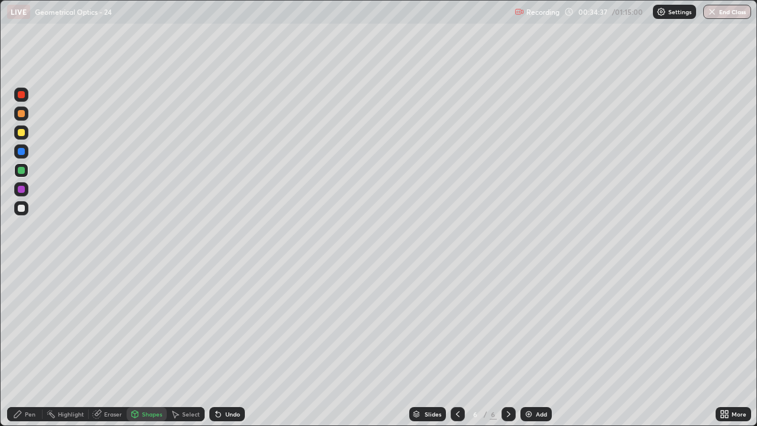
click at [229, 345] on div "Undo" at bounding box center [226, 414] width 35 height 14
click at [231, 345] on div "Undo" at bounding box center [226, 414] width 35 height 14
click at [231, 345] on div "Undo" at bounding box center [232, 414] width 15 height 6
click at [232, 345] on div "Undo" at bounding box center [232, 414] width 15 height 6
click at [231, 345] on div "Undo" at bounding box center [226, 414] width 35 height 14
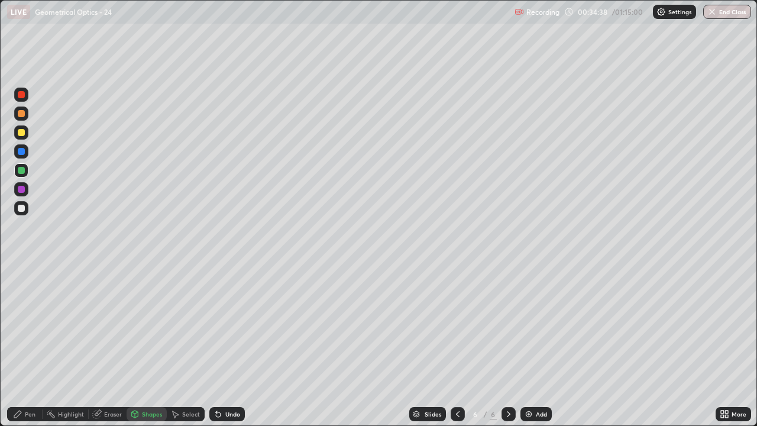
click at [226, 345] on div "Undo" at bounding box center [232, 414] width 15 height 6
click at [229, 345] on div "Undo" at bounding box center [226, 414] width 35 height 14
click at [227, 345] on div "Undo" at bounding box center [226, 414] width 35 height 14
click at [228, 345] on div "Undo" at bounding box center [226, 414] width 35 height 14
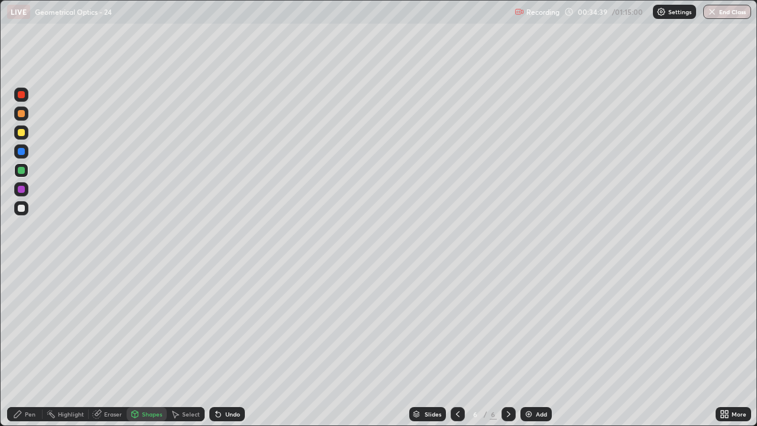
click at [225, 345] on div "Undo" at bounding box center [226, 414] width 35 height 14
click at [451, 345] on div at bounding box center [458, 414] width 14 height 14
click at [25, 345] on div "Pen" at bounding box center [30, 414] width 11 height 6
click at [24, 208] on div at bounding box center [21, 208] width 7 height 7
click at [112, 345] on div "Eraser" at bounding box center [113, 414] width 18 height 6
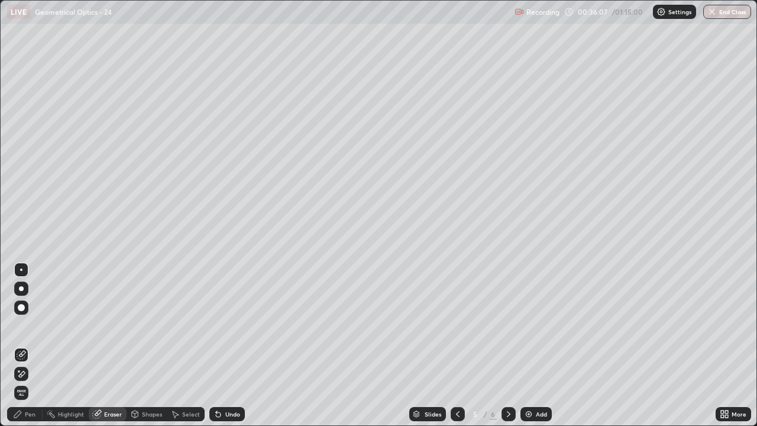
click at [29, 345] on div "Pen" at bounding box center [30, 414] width 11 height 6
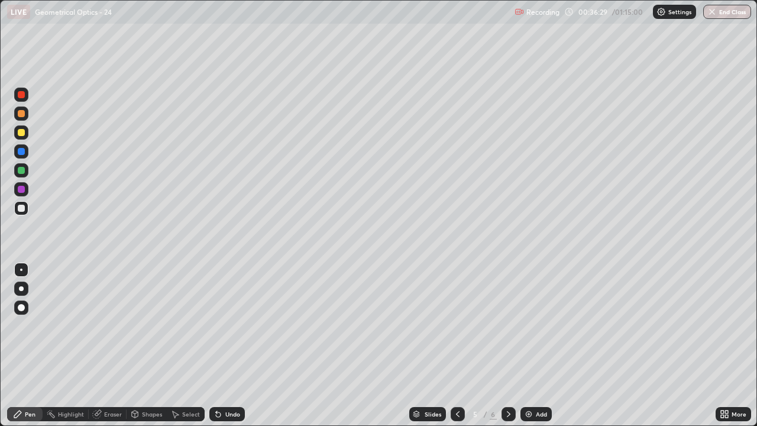
click at [21, 345] on icon at bounding box center [17, 413] width 9 height 9
click at [22, 205] on div at bounding box center [21, 208] width 7 height 7
click at [102, 345] on div "Eraser" at bounding box center [108, 414] width 38 height 14
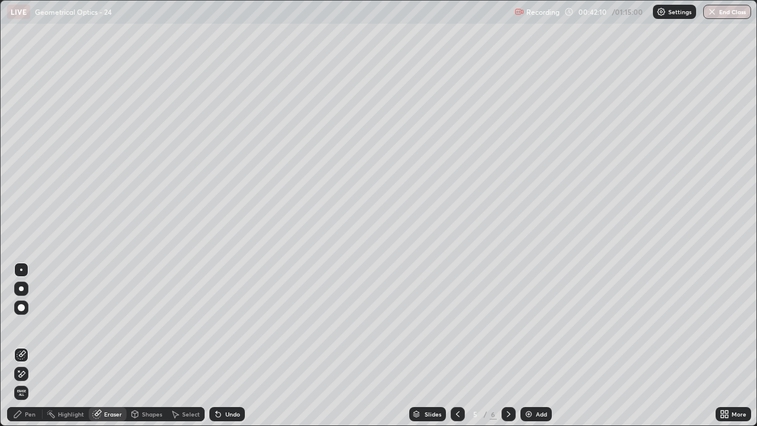
click at [24, 345] on icon at bounding box center [21, 374] width 9 height 10
click at [533, 345] on div "Add" at bounding box center [535, 414] width 31 height 14
click at [22, 345] on icon at bounding box center [17, 413] width 9 height 9
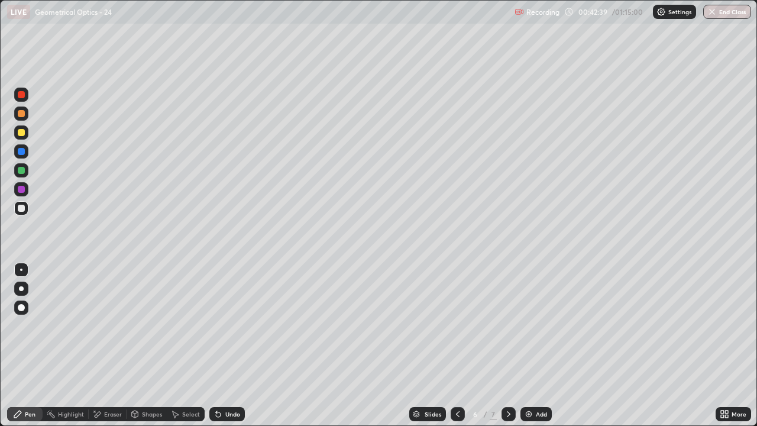
click at [21, 132] on div at bounding box center [21, 132] width 7 height 7
click at [104, 345] on div "Eraser" at bounding box center [113, 414] width 18 height 6
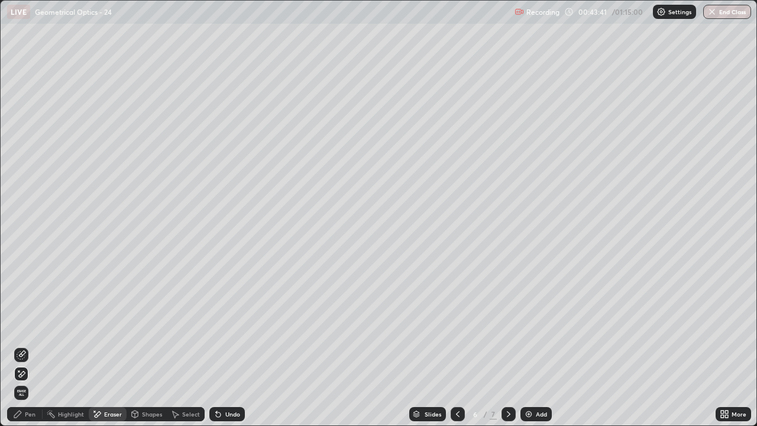
click at [15, 345] on icon at bounding box center [17, 413] width 7 height 7
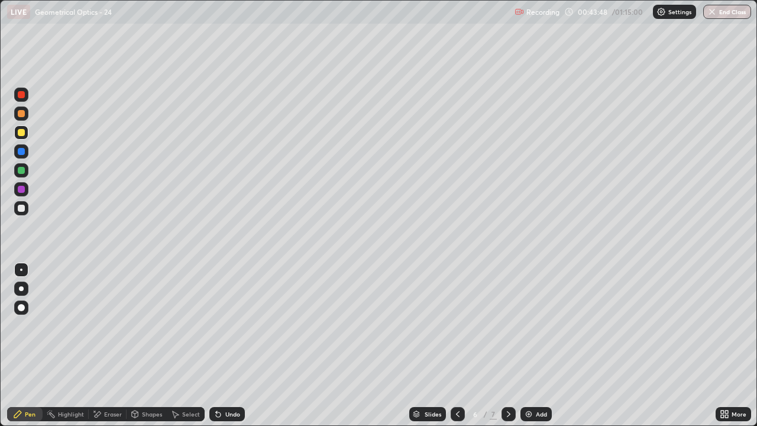
click at [24, 345] on div "Pen" at bounding box center [24, 414] width 35 height 14
click at [23, 210] on div at bounding box center [21, 208] width 7 height 7
click at [146, 345] on div "Shapes" at bounding box center [152, 414] width 20 height 6
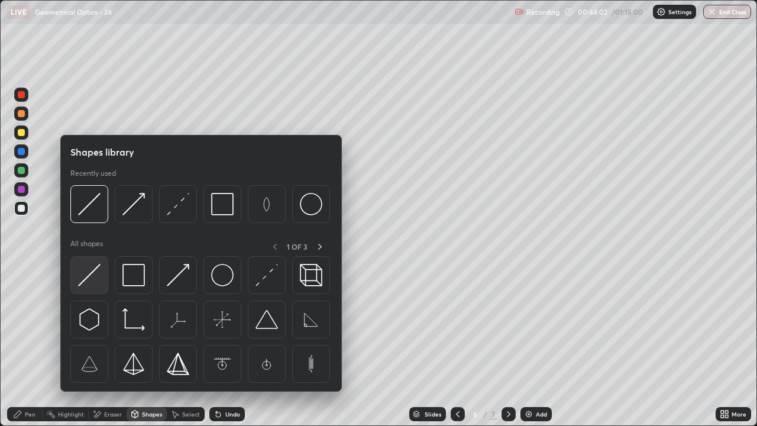
click at [99, 268] on img at bounding box center [89, 275] width 22 height 22
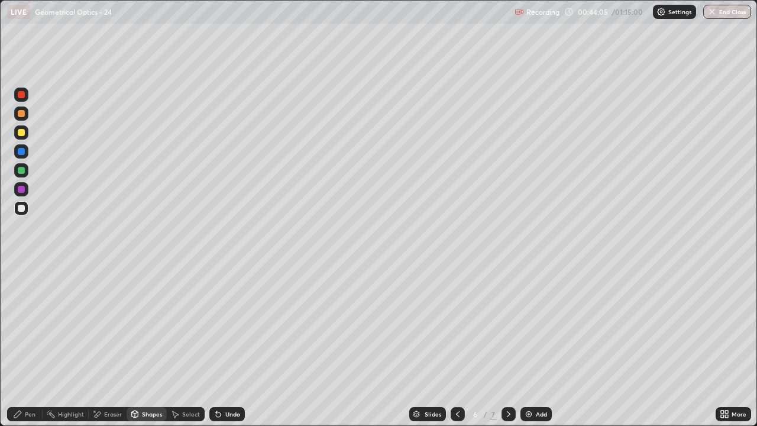
click at [22, 345] on div "Pen" at bounding box center [24, 414] width 35 height 14
click at [222, 345] on div "Undo" at bounding box center [226, 414] width 35 height 14
click at [23, 171] on div at bounding box center [21, 170] width 7 height 7
click at [22, 210] on div at bounding box center [21, 208] width 7 height 7
click at [159, 345] on div "Shapes" at bounding box center [147, 414] width 40 height 14
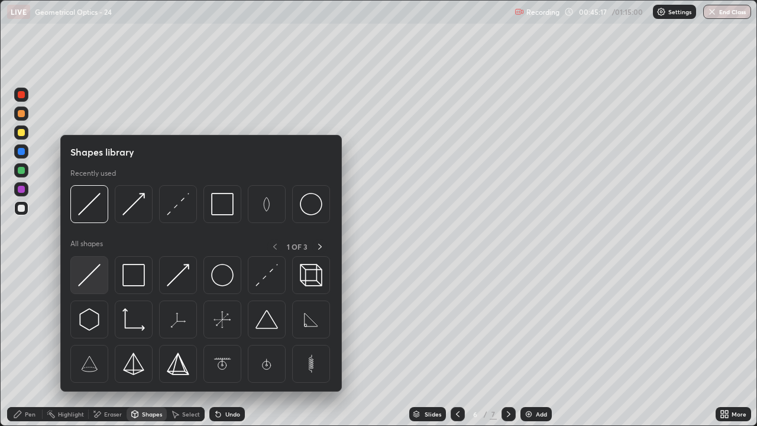
click at [86, 267] on img at bounding box center [89, 275] width 22 height 22
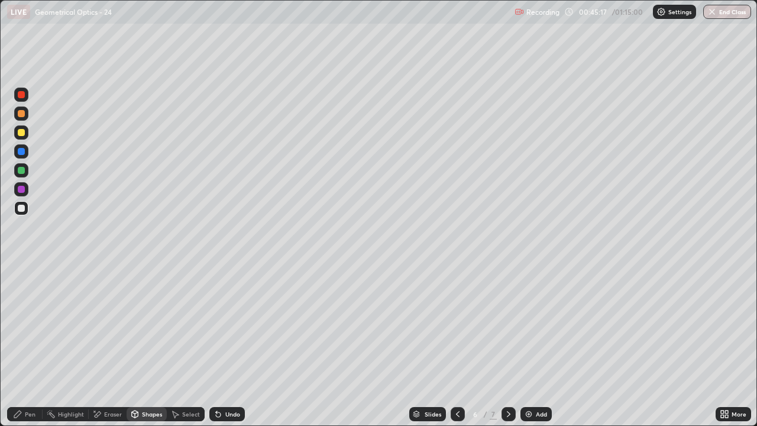
click at [21, 189] on div at bounding box center [21, 189] width 7 height 7
click at [21, 345] on icon at bounding box center [17, 413] width 7 height 7
click at [147, 345] on div "Shapes" at bounding box center [147, 414] width 40 height 14
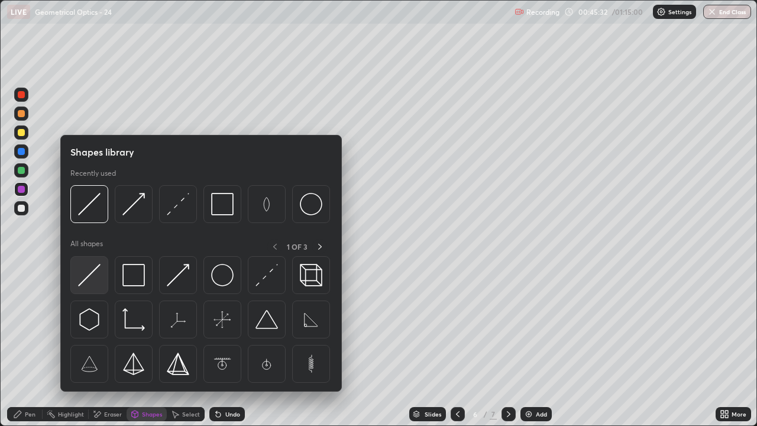
click at [92, 278] on img at bounding box center [89, 275] width 22 height 22
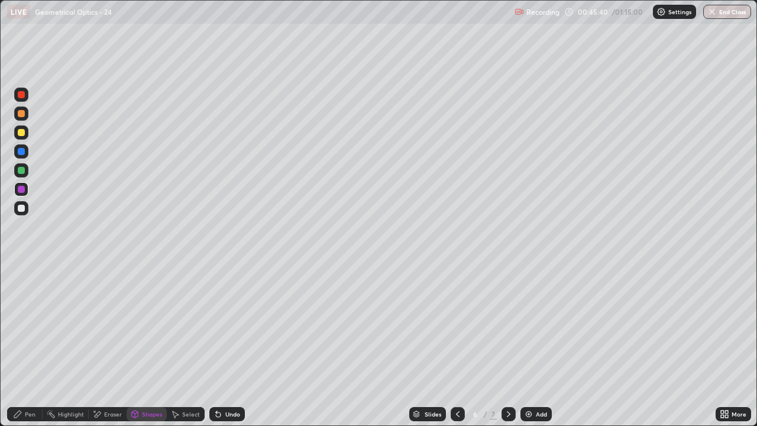
click at [24, 345] on div "Pen" at bounding box center [24, 414] width 35 height 14
click at [20, 209] on div at bounding box center [21, 208] width 7 height 7
click at [153, 345] on div "Shapes" at bounding box center [147, 414] width 40 height 14
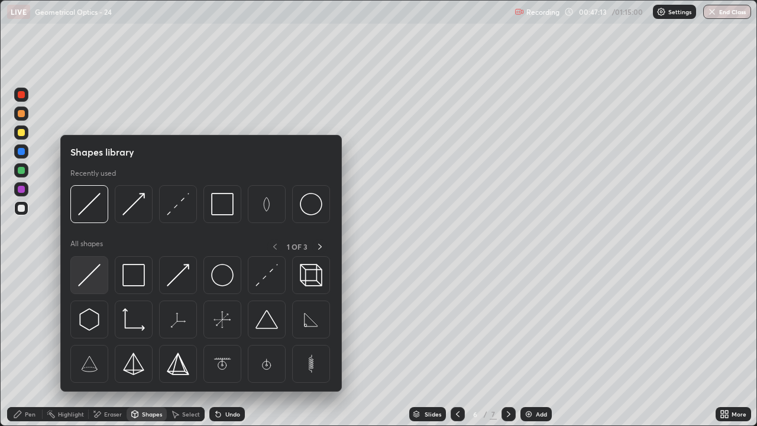
click at [92, 277] on img at bounding box center [89, 275] width 22 height 22
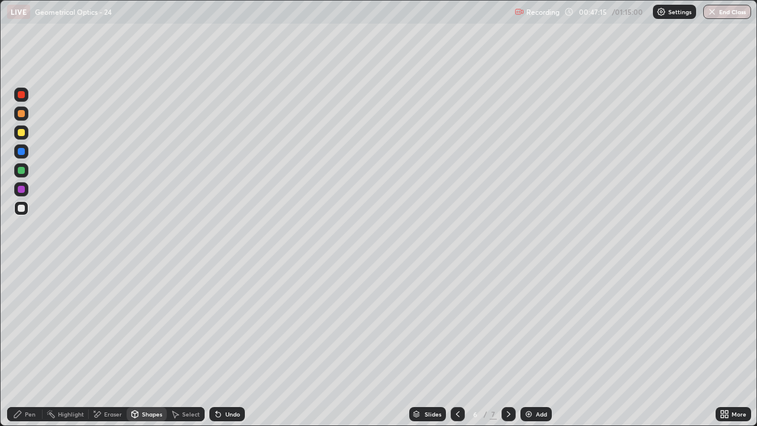
click at [27, 345] on div "Pen" at bounding box center [30, 414] width 11 height 6
click at [146, 345] on div "Shapes" at bounding box center [147, 414] width 40 height 14
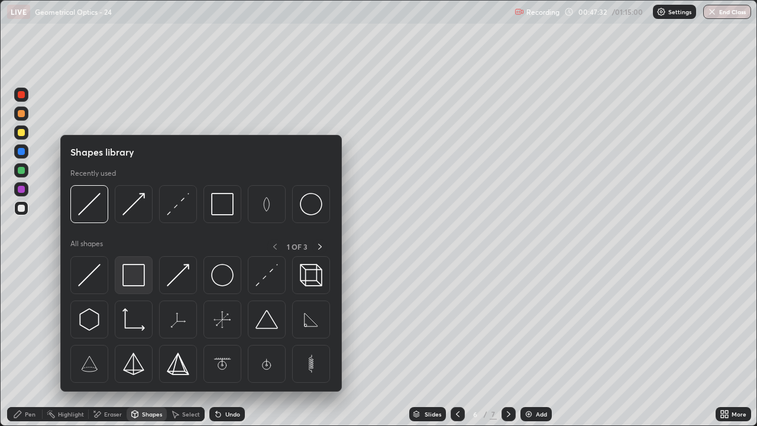
click at [137, 268] on img at bounding box center [133, 275] width 22 height 22
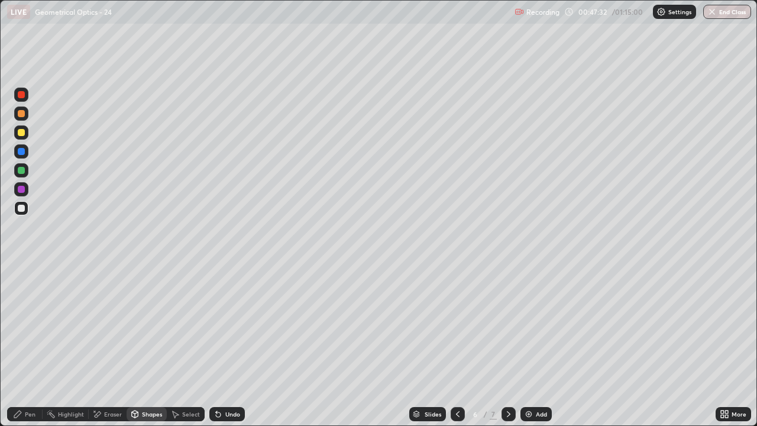
click at [21, 169] on div at bounding box center [21, 170] width 7 height 7
click at [27, 345] on div "Pen" at bounding box center [30, 414] width 11 height 6
click at [508, 345] on icon at bounding box center [508, 413] width 9 height 9
click at [451, 345] on div at bounding box center [458, 414] width 14 height 14
click at [456, 345] on icon at bounding box center [457, 413] width 9 height 9
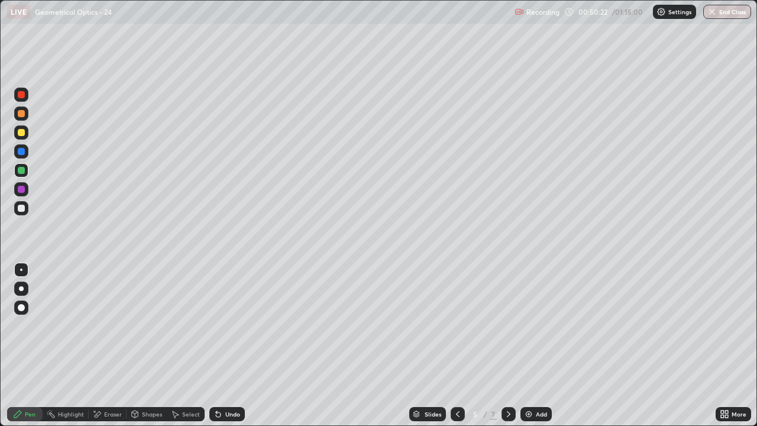
click at [508, 345] on icon at bounding box center [508, 413] width 9 height 9
click at [506, 345] on icon at bounding box center [508, 413] width 9 height 9
click at [456, 345] on icon at bounding box center [457, 413] width 9 height 9
click at [529, 345] on img at bounding box center [528, 413] width 9 height 9
click at [27, 345] on div "Pen" at bounding box center [30, 414] width 11 height 6
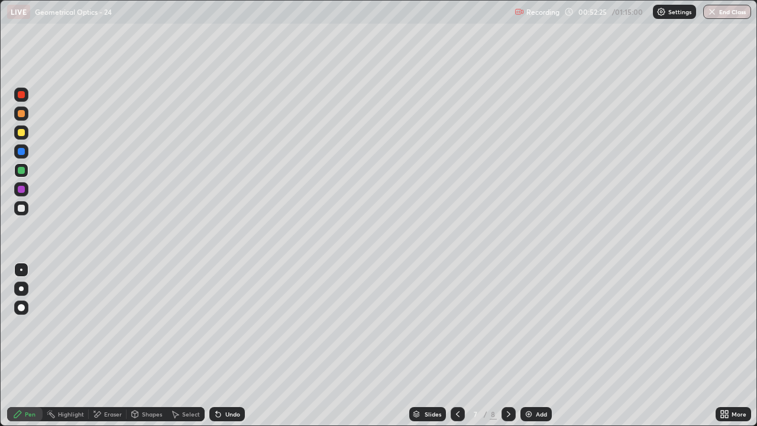
click at [26, 208] on div at bounding box center [21, 208] width 14 height 14
click at [24, 345] on div "Pen" at bounding box center [24, 414] width 35 height 14
click at [20, 205] on div at bounding box center [21, 208] width 7 height 7
click at [226, 345] on div "Undo" at bounding box center [232, 414] width 15 height 6
click at [25, 345] on div "Pen" at bounding box center [30, 414] width 11 height 6
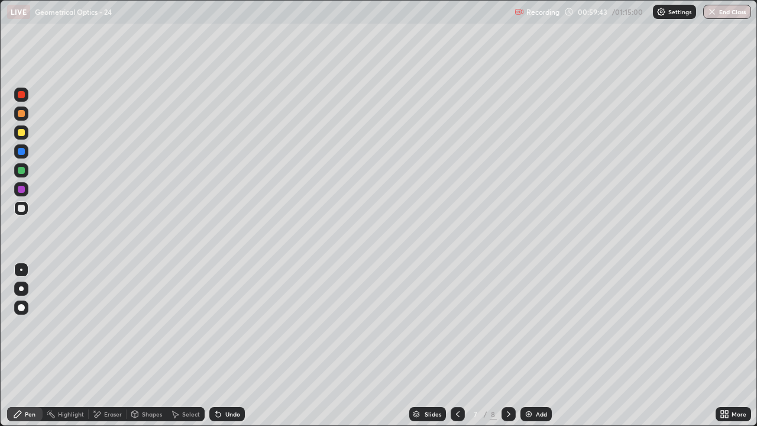
click at [22, 210] on div at bounding box center [21, 208] width 7 height 7
click at [228, 345] on div "Undo" at bounding box center [232, 414] width 15 height 6
click at [226, 345] on div "Undo" at bounding box center [226, 414] width 35 height 14
click at [227, 345] on div "Undo" at bounding box center [232, 414] width 15 height 6
click at [225, 345] on div "Undo" at bounding box center [232, 414] width 15 height 6
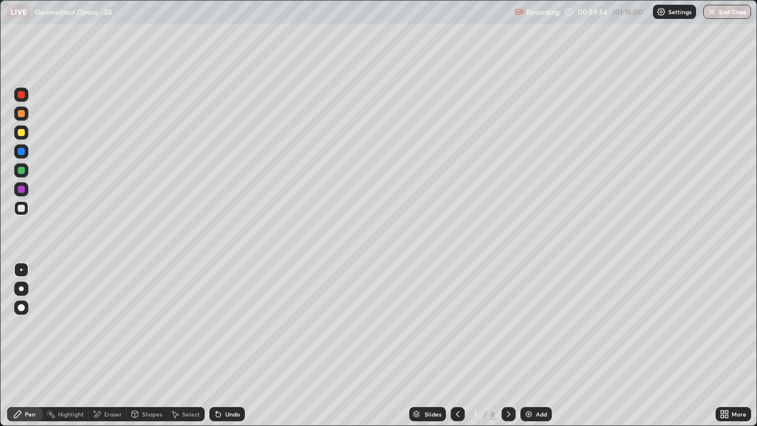
click at [147, 345] on div "Shapes" at bounding box center [152, 414] width 20 height 6
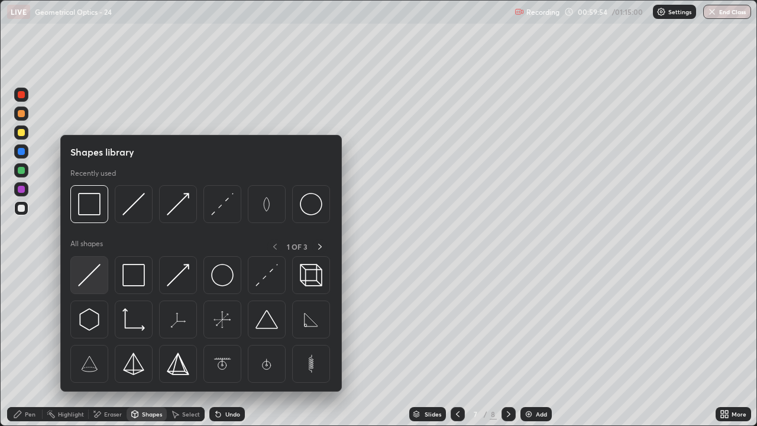
click at [83, 274] on img at bounding box center [89, 275] width 22 height 22
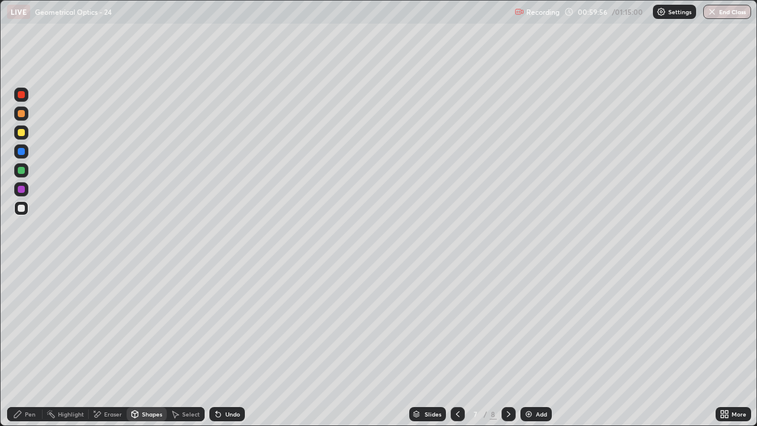
click at [18, 345] on icon at bounding box center [17, 413] width 7 height 7
click at [21, 345] on icon at bounding box center [17, 413] width 9 height 9
click at [21, 210] on div at bounding box center [21, 208] width 7 height 7
click at [143, 345] on div "Shapes" at bounding box center [152, 414] width 20 height 6
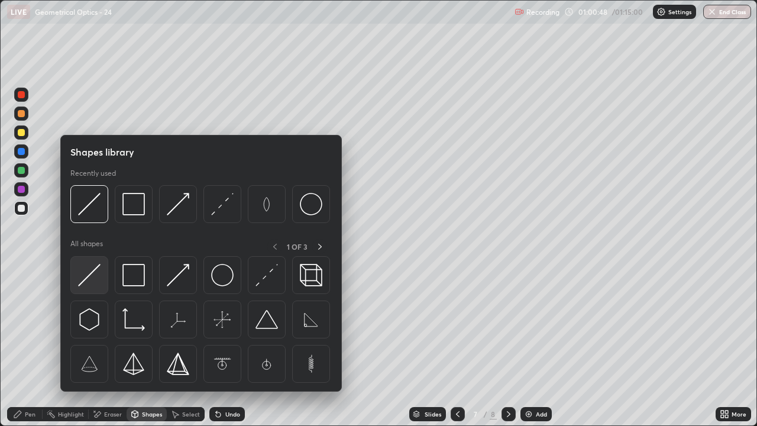
click at [92, 279] on img at bounding box center [89, 275] width 22 height 22
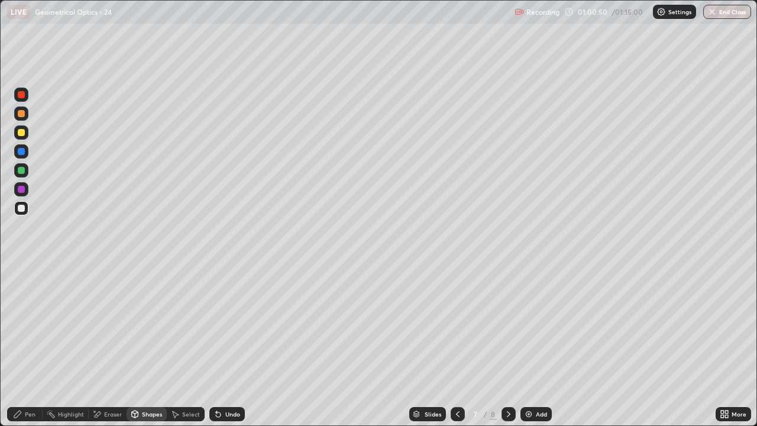
click at [25, 345] on div "Pen" at bounding box center [30, 414] width 11 height 6
click at [714, 11] on img "button" at bounding box center [711, 11] width 9 height 9
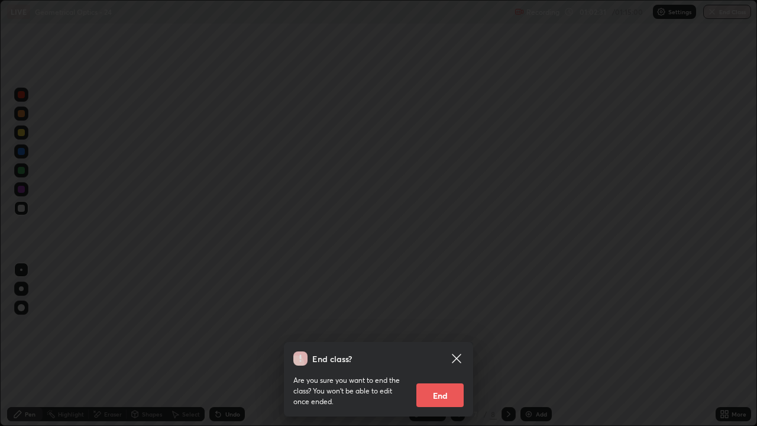
click at [449, 345] on button "End" at bounding box center [439, 395] width 47 height 24
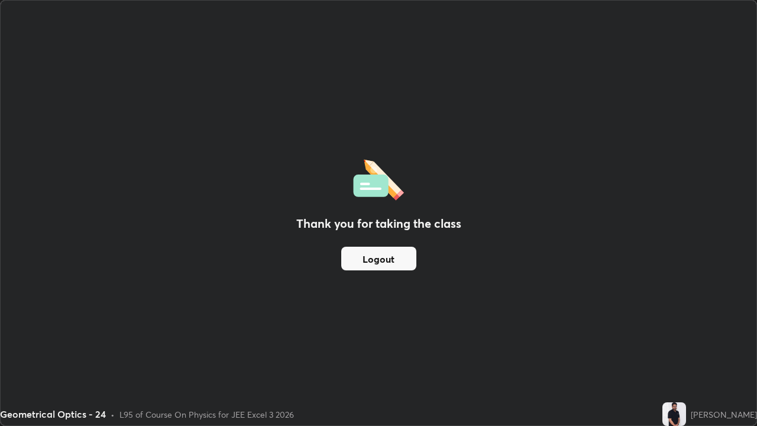
click at [375, 257] on button "Logout" at bounding box center [378, 259] width 75 height 24
